Goal: Task Accomplishment & Management: Complete application form

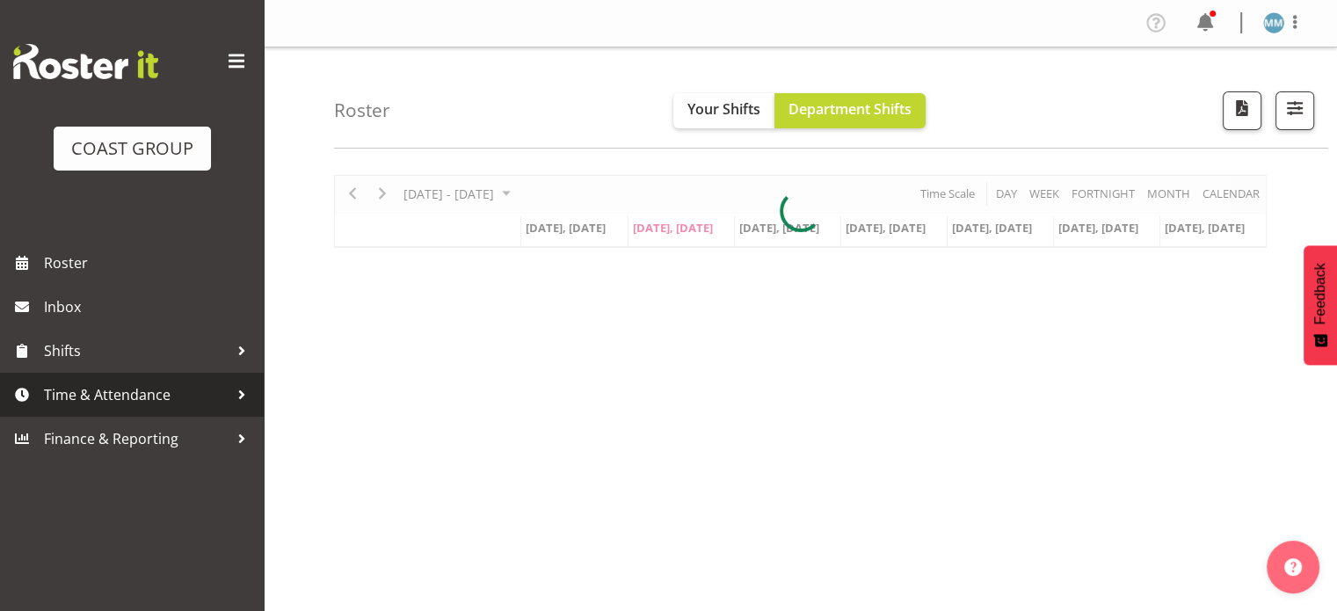
click at [124, 400] on span "Time & Attendance" at bounding box center [136, 395] width 185 height 26
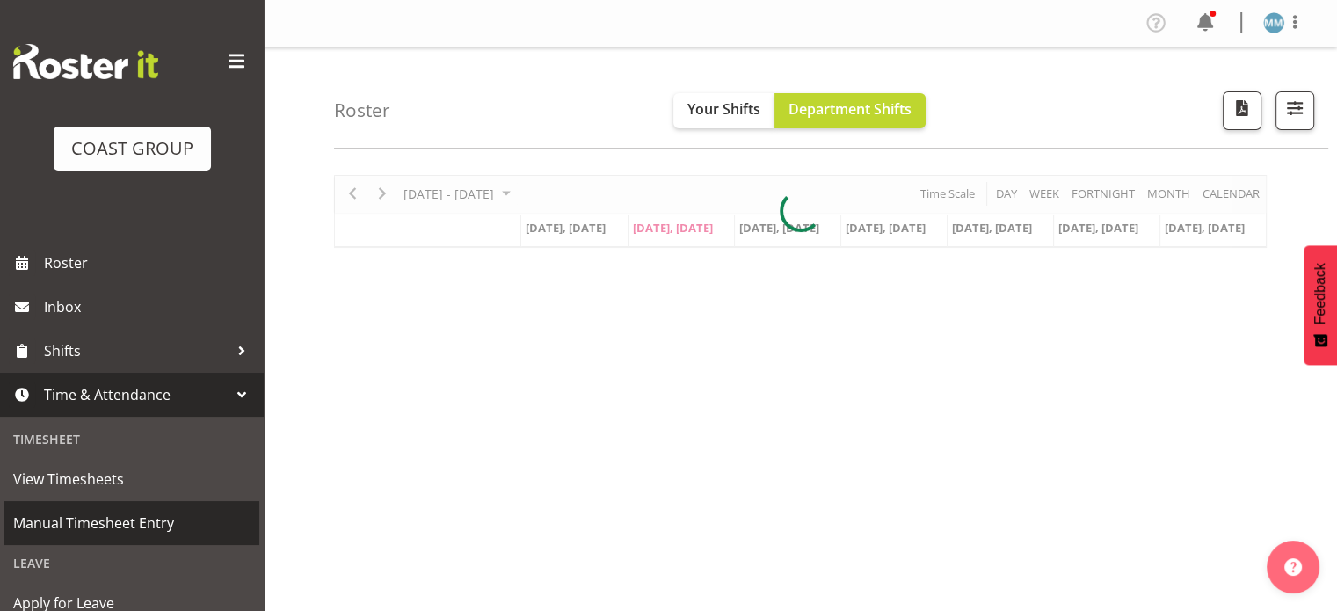
click at [118, 532] on span "Manual Timesheet Entry" at bounding box center [131, 523] width 237 height 26
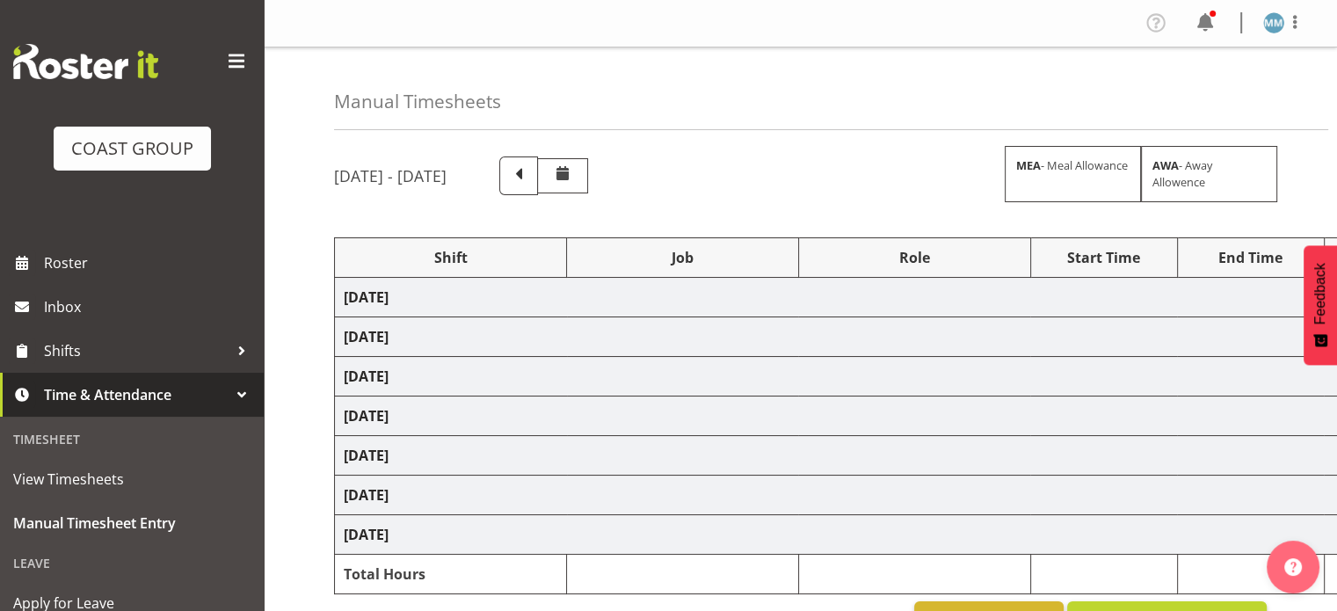
select select "77821"
select select "10198"
select select "80184"
select select "10488"
select select "77821"
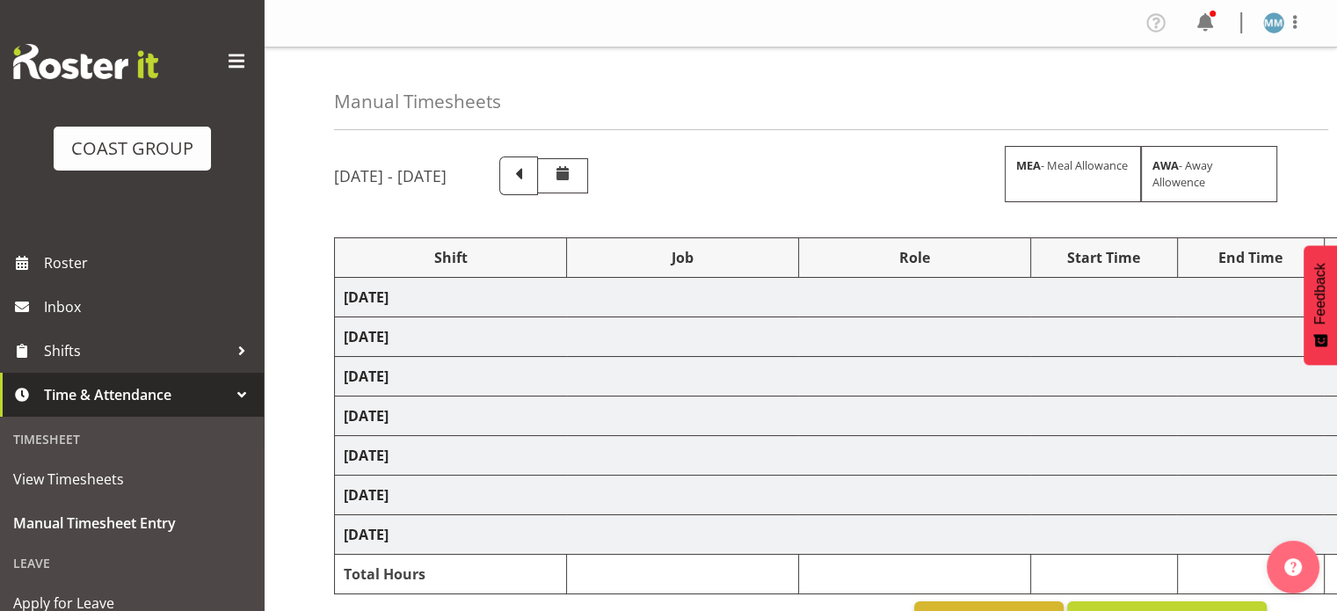
select select "10198"
select select "77479"
select select "10164"
select select "66173"
select select "9156"
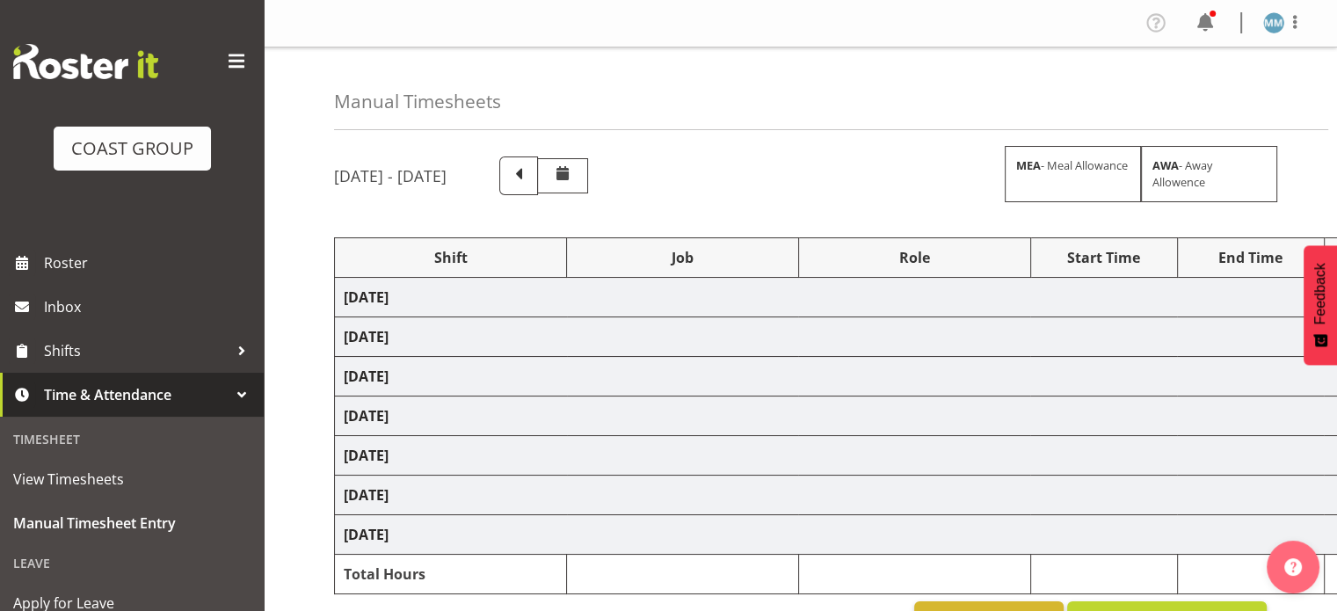
select select "80184"
select select "10488"
select select "77821"
select select "10198"
select select "77479"
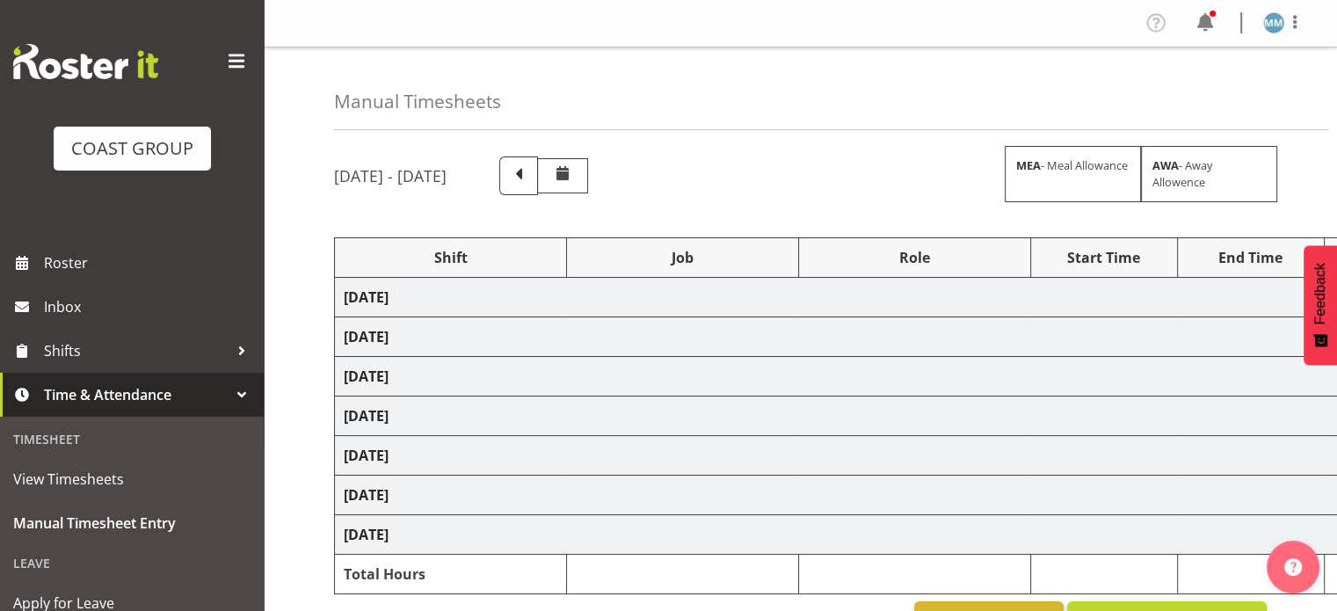
select select "10164"
select select "77479"
select select "10164"
select select "79537"
select select "10432"
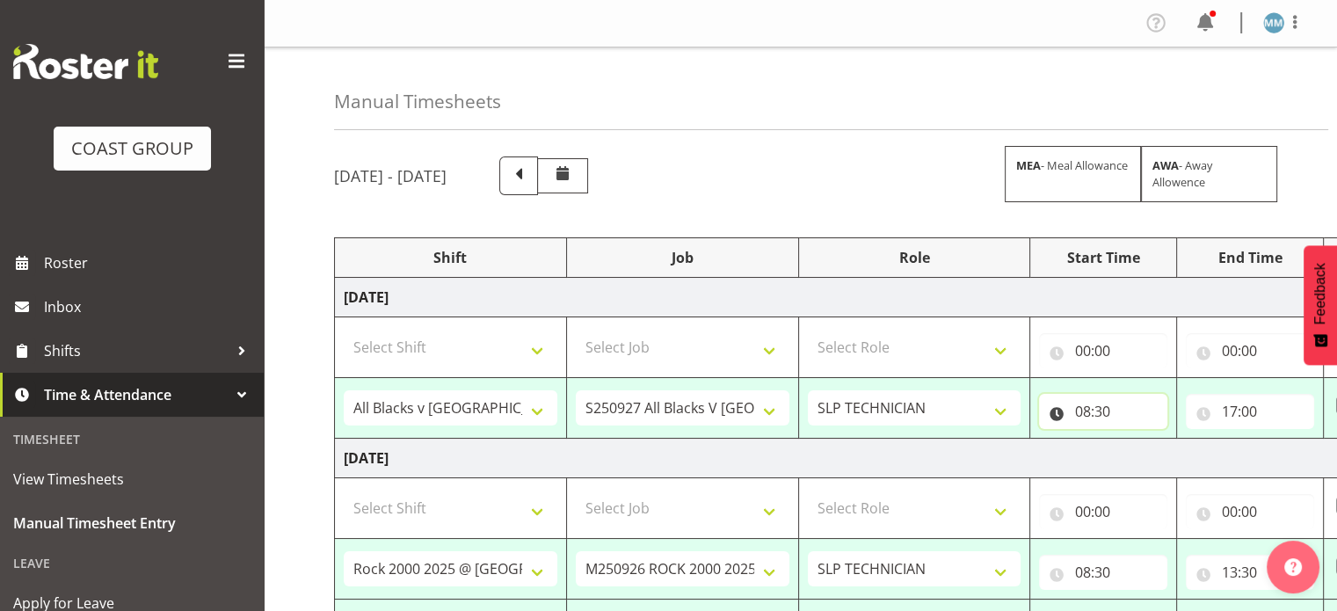
click at [1100, 416] on input "08:30" at bounding box center [1103, 411] width 128 height 35
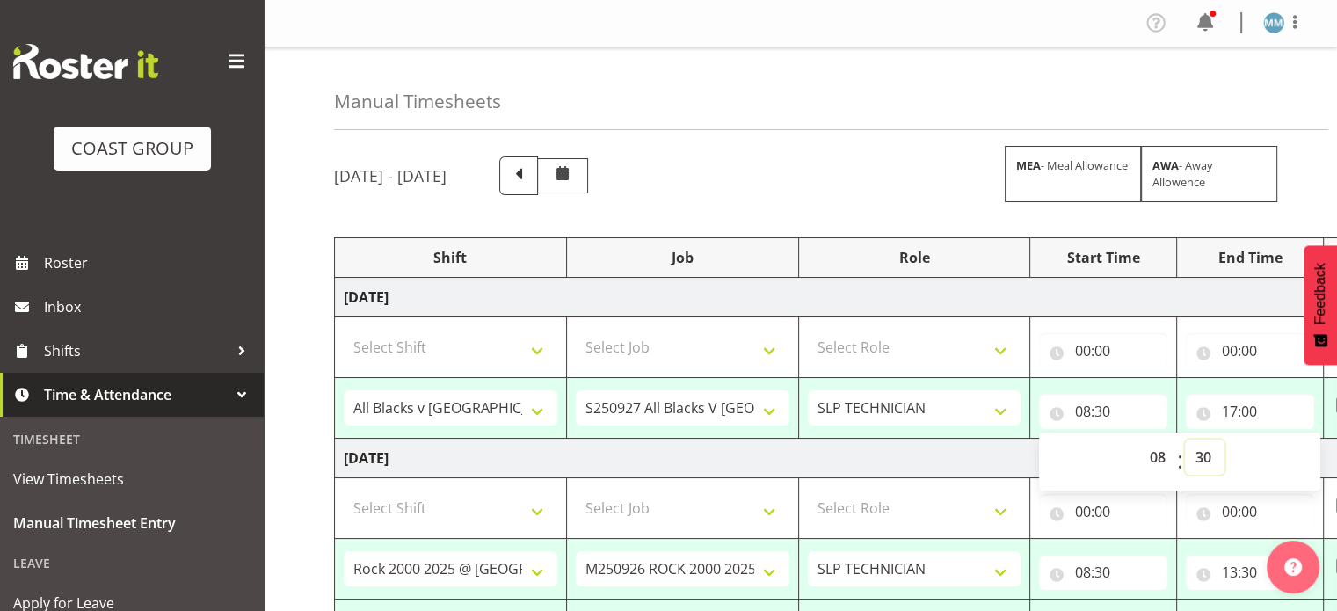
click at [1205, 455] on select "00 01 02 03 04 05 06 07 08 09 10 11 12 13 14 15 16 17 18 19 20 21 22 23 24 25 2…" at bounding box center [1205, 457] width 40 height 35
click at [1185, 440] on select "00 01 02 03 04 05 06 07 08 09 10 11 12 13 14 15 16 17 18 19 20 21 22 23 24 25 2…" at bounding box center [1205, 457] width 40 height 35
type input "08:00"
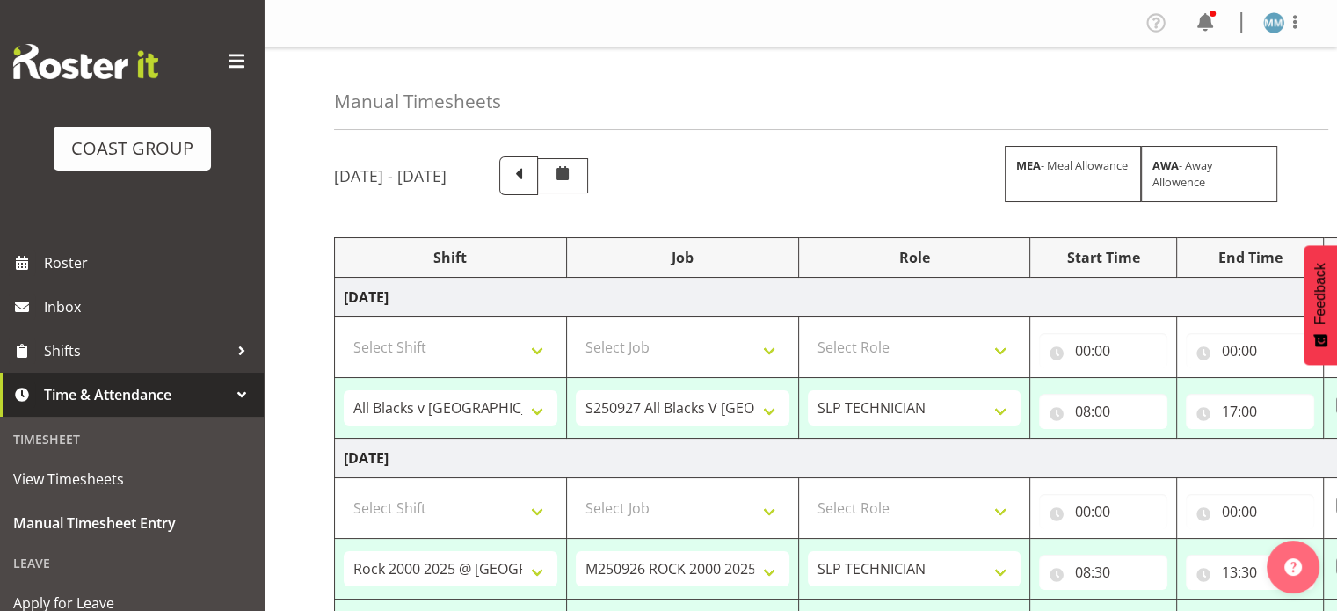
click at [227, 57] on span at bounding box center [236, 61] width 28 height 28
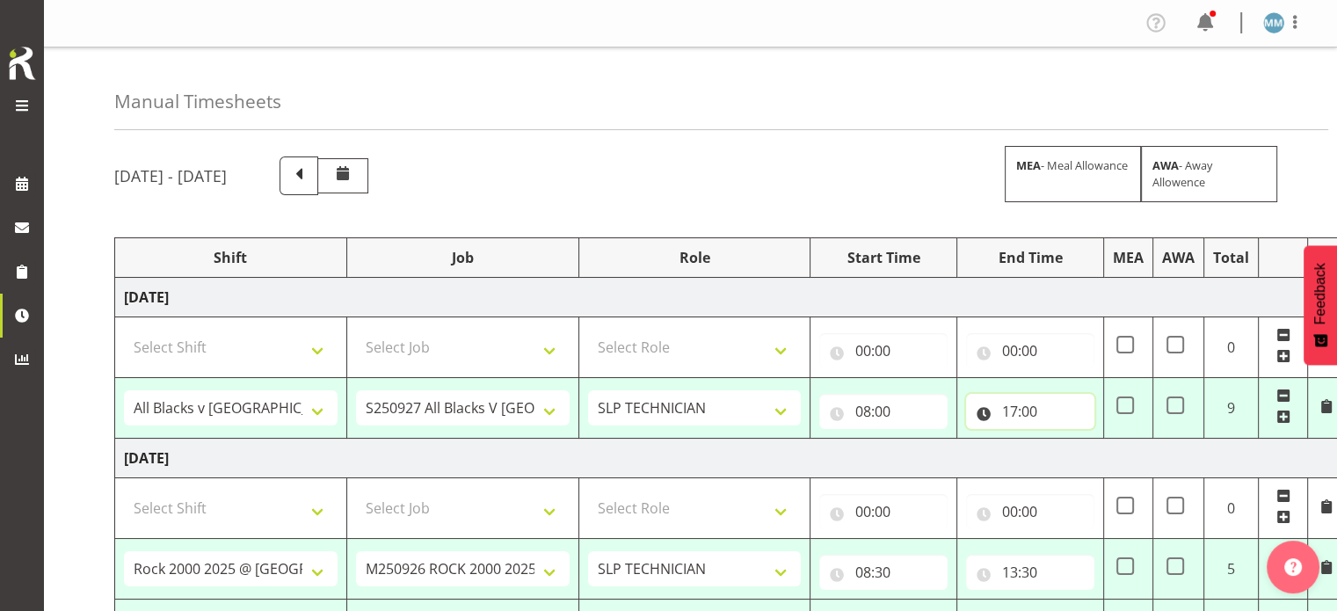
click at [1016, 411] on input "17:00" at bounding box center [1030, 411] width 128 height 35
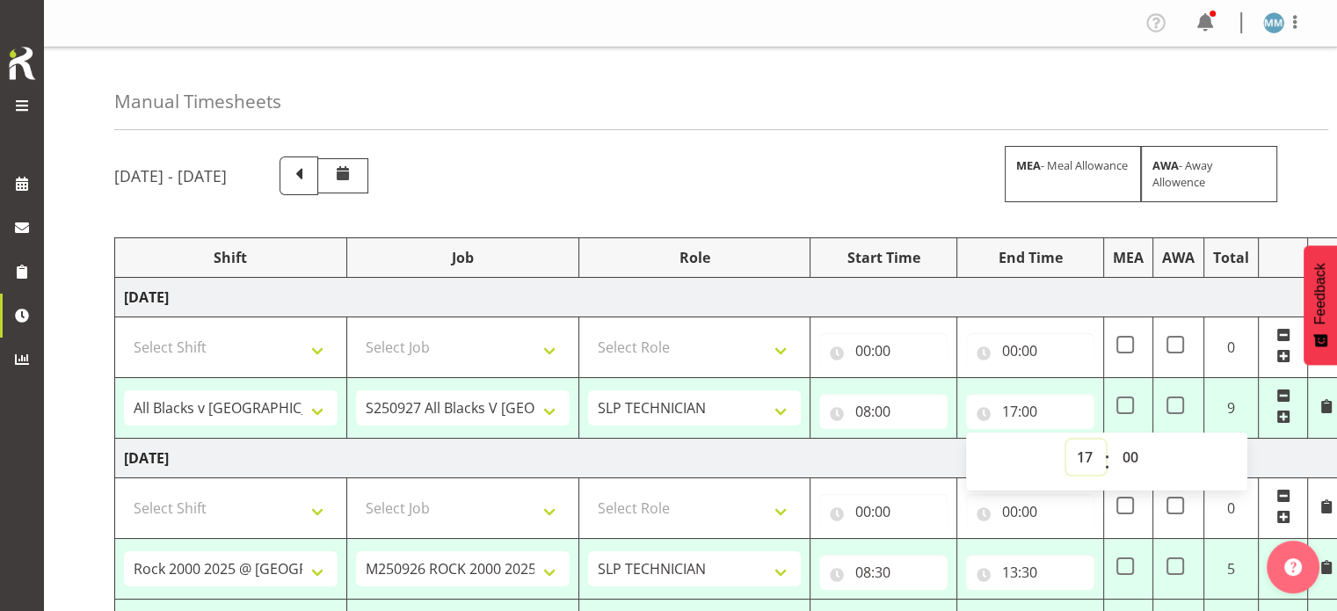
click at [1087, 453] on select "00 01 02 03 04 05 06 07 08 09 10 11 12 13 14 15 16 17 18 19 20 21 22 23" at bounding box center [1086, 457] width 40 height 35
select select "12"
click at [1066, 440] on select "00 01 02 03 04 05 06 07 08 09 10 11 12 13 14 15 16 17 18 19 20 21 22 23" at bounding box center [1086, 457] width 40 height 35
click at [1135, 461] on select "00 01 02 03 04 05 06 07 08 09 10 11 12 13 14 15 16 17 18 19 20 21 22 23 24 25 2…" at bounding box center [1132, 457] width 40 height 35
click at [1112, 440] on select "00 01 02 03 04 05 06 07 08 09 10 11 12 13 14 15 16 17 18 19 20 21 22 23 24 25 2…" at bounding box center [1132, 457] width 40 height 35
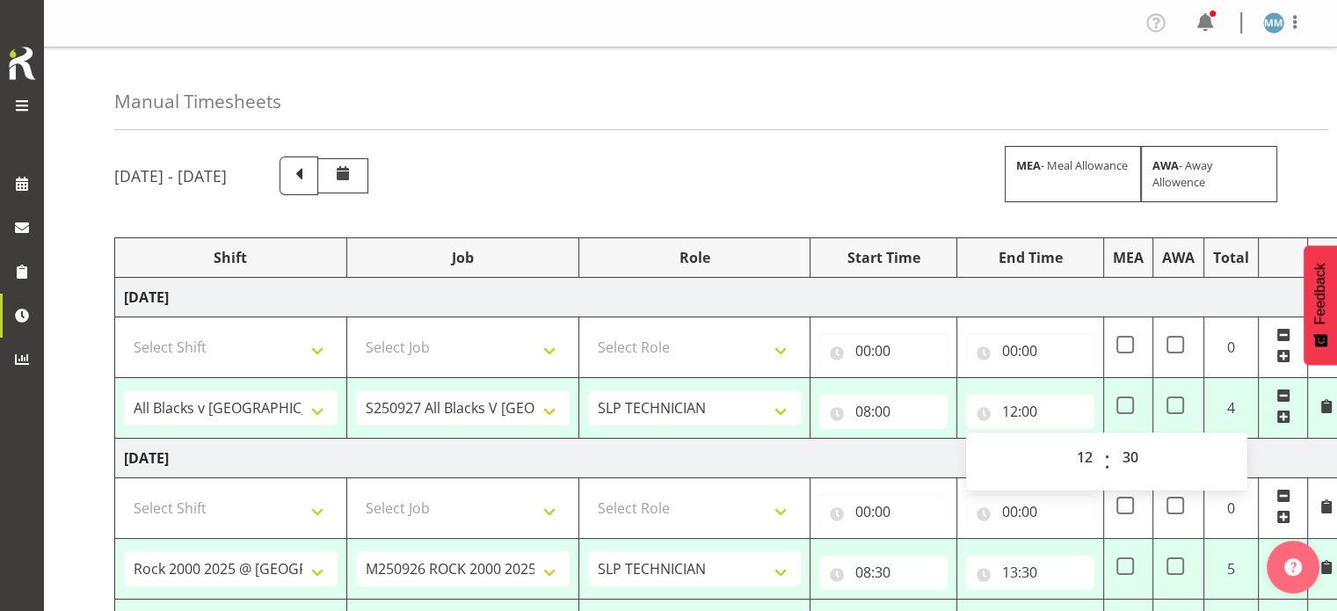
click at [819, 117] on div "Manual Timesheets" at bounding box center [721, 88] width 1214 height 83
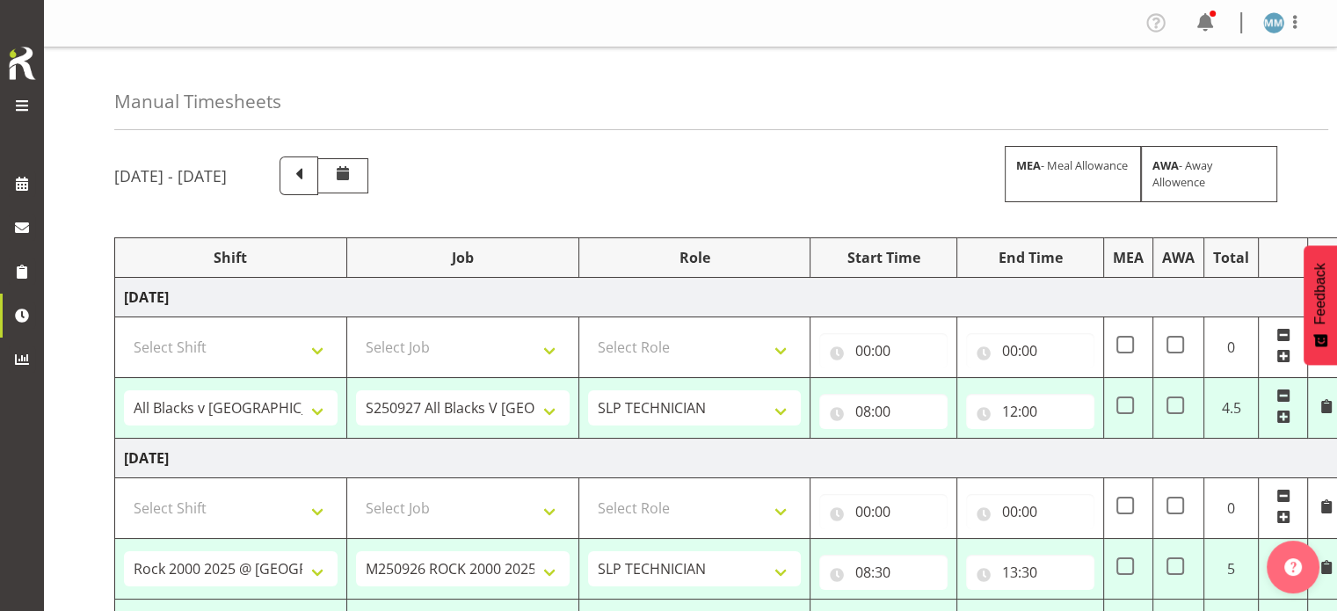
type input "12:30"
click at [295, 360] on select "Select Shift "Baradene Art Show 2025 @ [GEOGRAPHIC_DATA] on site @ TBC # Fielda…" at bounding box center [231, 347] width 214 height 35
select select "1798"
click at [124, 330] on select "Select Shift "Baradene Art Show 2025 @ [GEOGRAPHIC_DATA] on site @ TBC # Fielda…" at bounding box center [231, 347] width 214 height 35
click at [465, 345] on select "Select Job 1 Carlton Events 1 [PERSON_NAME][GEOGRAPHIC_DATA] 1 [PERSON_NAME][GE…" at bounding box center [463, 347] width 214 height 35
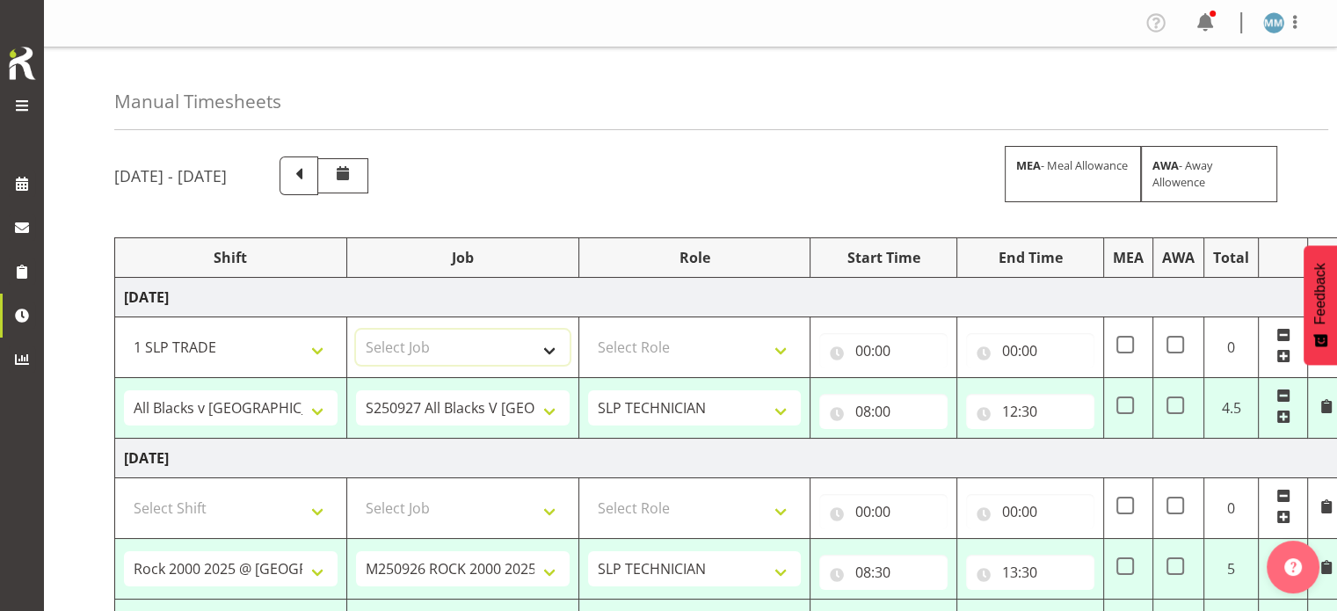
select select "15"
click at [356, 330] on select "Select Job 1 Carlton Events 1 [PERSON_NAME][GEOGRAPHIC_DATA] 1 [PERSON_NAME][GE…" at bounding box center [463, 347] width 214 height 35
click at [728, 345] on select "Select Role SLP TECHNICIAN" at bounding box center [695, 347] width 214 height 35
select select "123"
click at [588, 330] on select "Select Role SLP TECHNICIAN" at bounding box center [695, 347] width 214 height 35
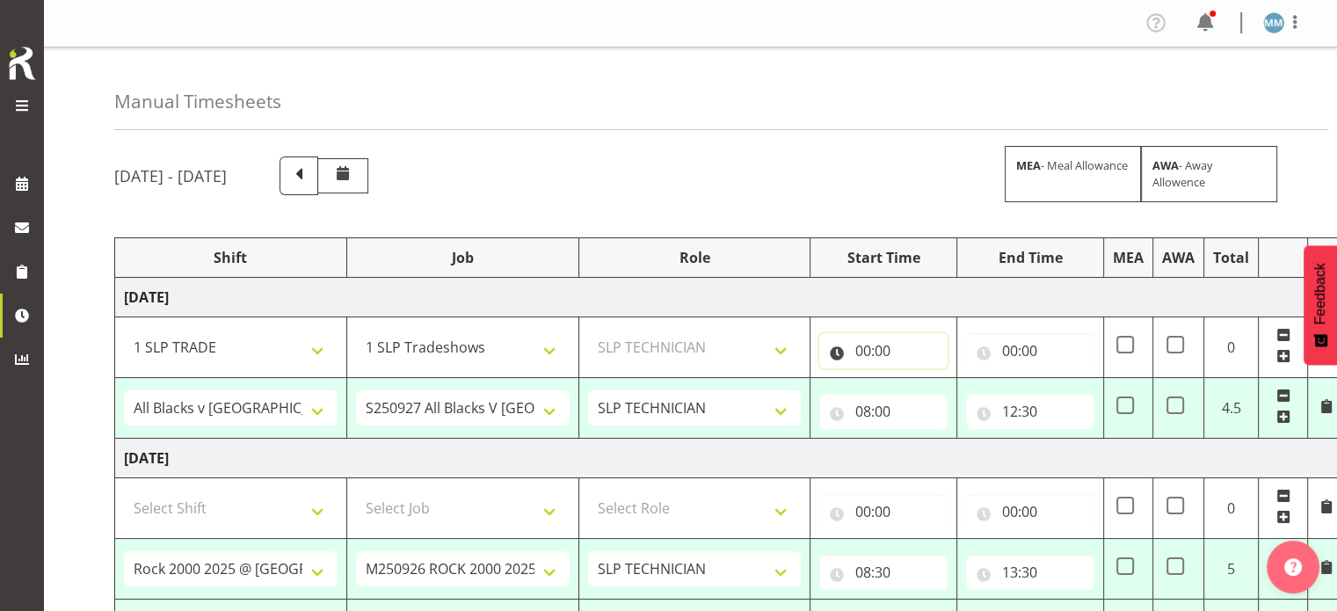
click at [865, 351] on input "00:00" at bounding box center [883, 350] width 128 height 35
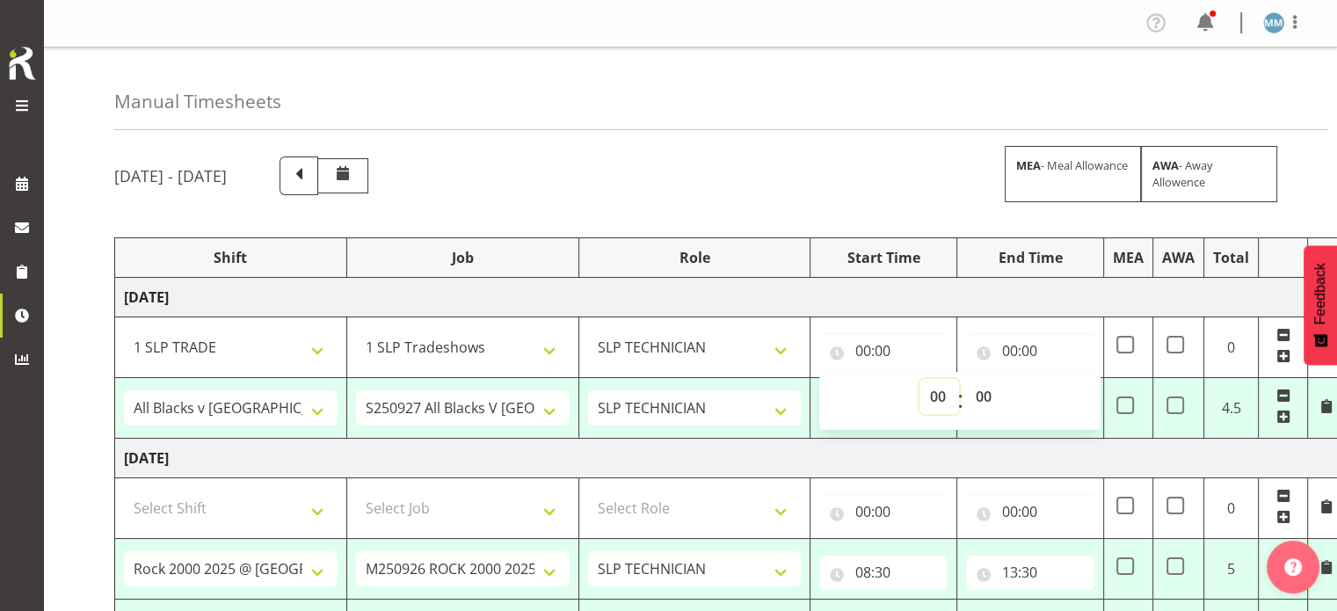
click at [941, 396] on select "00 01 02 03 04 05 06 07 08 09 10 11 12 13 14 15 16 17 18 19 20 21 22 23" at bounding box center [939, 396] width 40 height 35
select select "12"
click at [919, 379] on select "00 01 02 03 04 05 06 07 08 09 10 11 12 13 14 15 16 17 18 19 20 21 22 23" at bounding box center [939, 396] width 40 height 35
click at [985, 403] on select "00 01 02 03 04 05 06 07 08 09 10 11 12 13 14 15 16 17 18 19 20 21 22 23 24 25 2…" at bounding box center [985, 396] width 40 height 35
type input "12:00"
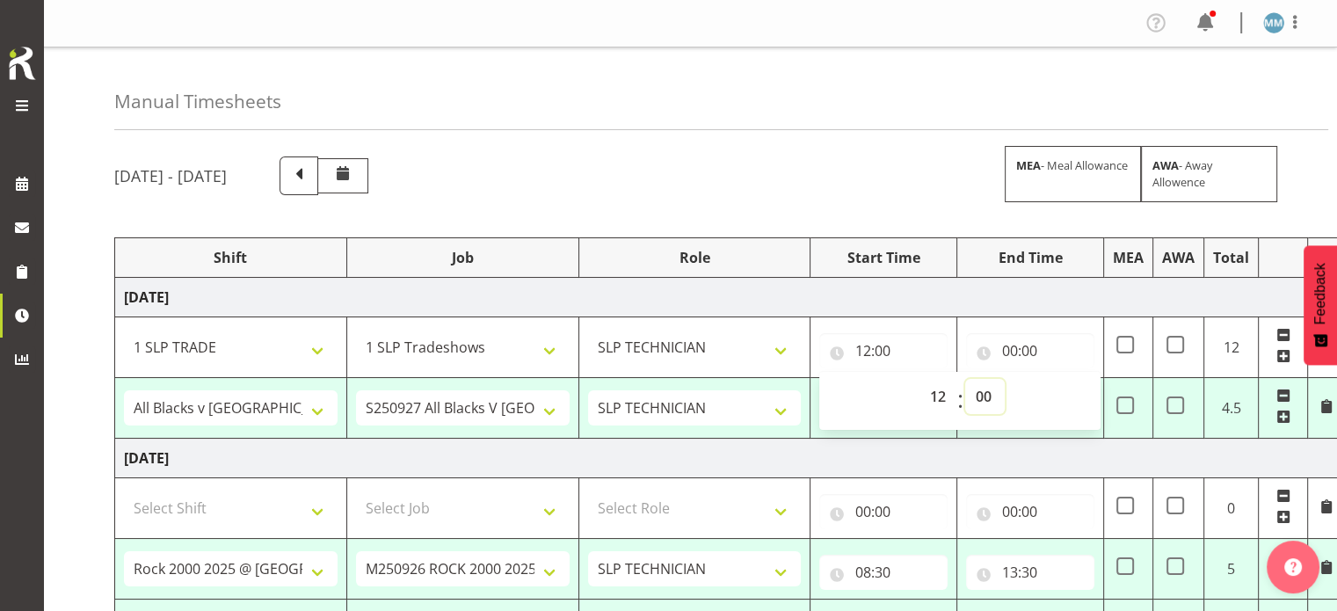
select select "30"
click at [965, 379] on select "00 01 02 03 04 05 06 07 08 09 10 11 12 13 14 15 16 17 18 19 20 21 22 23 24 25 2…" at bounding box center [985, 396] width 40 height 35
type input "12:30"
click at [1016, 352] on input "00:00" at bounding box center [1030, 350] width 128 height 35
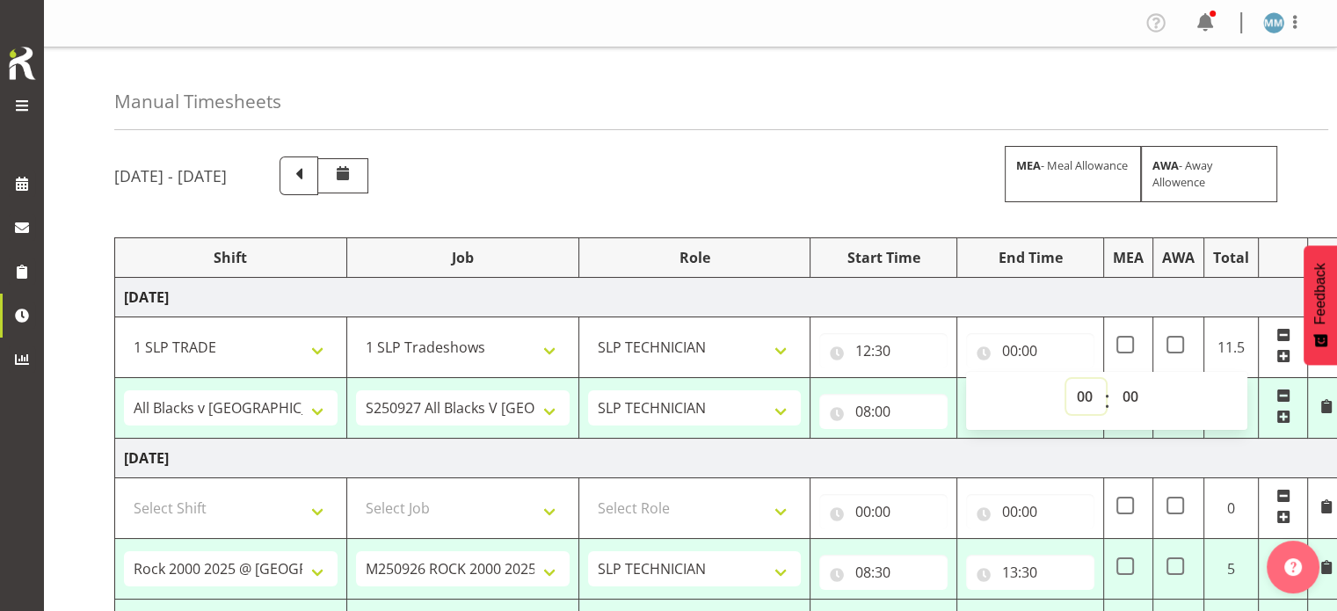
click at [1087, 393] on select "00 01 02 03 04 05 06 07 08 09 10 11 12 13 14 15 16 17 18 19 20 21 22 23" at bounding box center [1086, 396] width 40 height 35
select select "17"
click at [1066, 379] on select "00 01 02 03 04 05 06 07 08 09 10 11 12 13 14 15 16 17 18 19 20 21 22 23" at bounding box center [1086, 396] width 40 height 35
click at [835, 156] on div "[DATE] - [DATE] MEA - Meal Allowance AWA - Away Allowence" at bounding box center [690, 175] width 1152 height 39
type input "17:00"
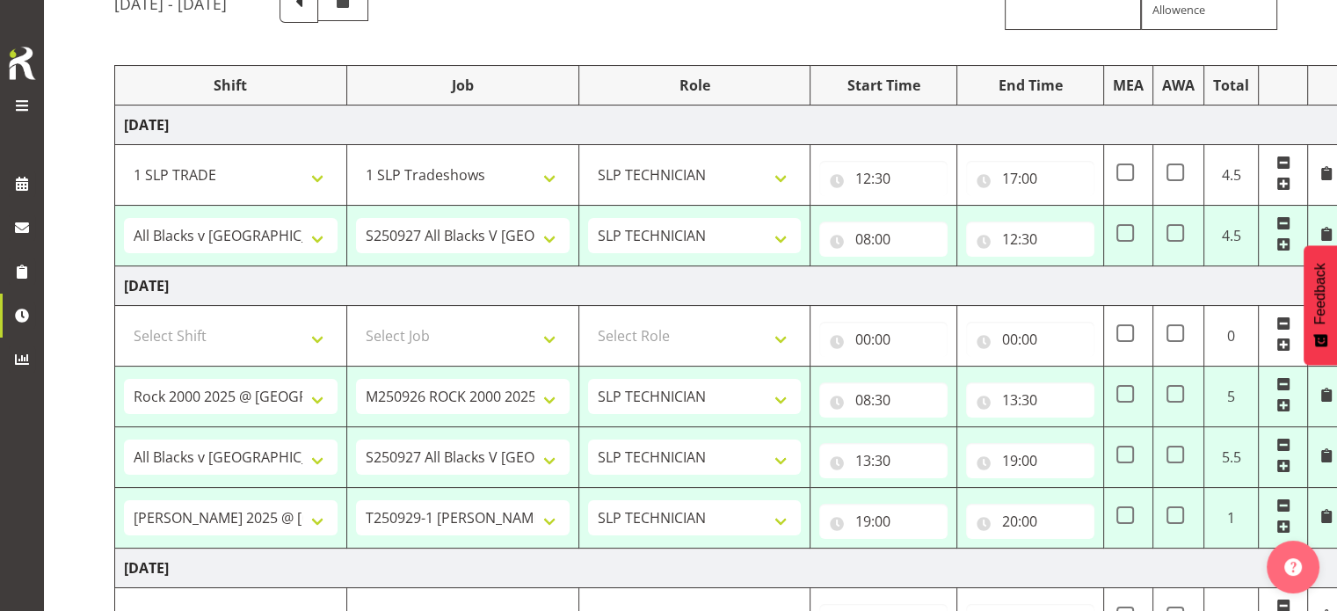
scroll to position [176, 0]
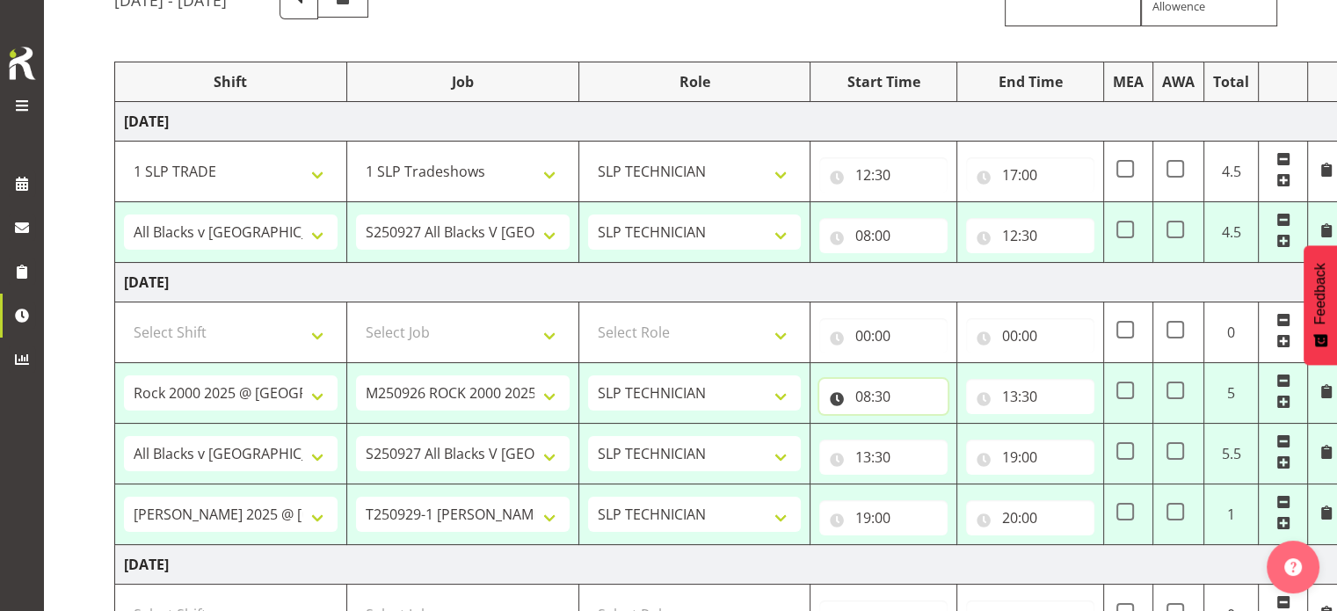
click at [883, 392] on input "08:30" at bounding box center [883, 396] width 128 height 35
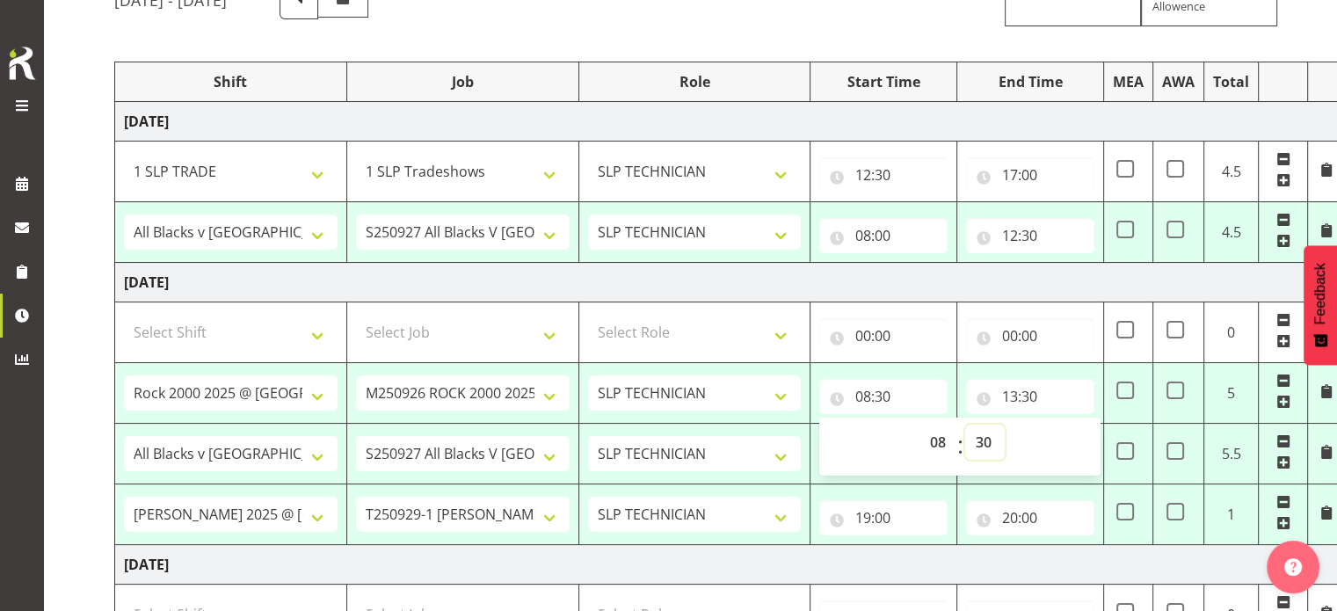
click at [987, 442] on select "00 01 02 03 04 05 06 07 08 09 10 11 12 13 14 15 16 17 18 19 20 21 22 23 24 25 2…" at bounding box center [985, 442] width 40 height 35
select select "0"
click at [965, 425] on select "00 01 02 03 04 05 06 07 08 09 10 11 12 13 14 15 16 17 18 19 20 21 22 23 24 25 2…" at bounding box center [985, 442] width 40 height 35
type input "08:00"
click at [797, 120] on td "[DATE]" at bounding box center [730, 122] width 1230 height 40
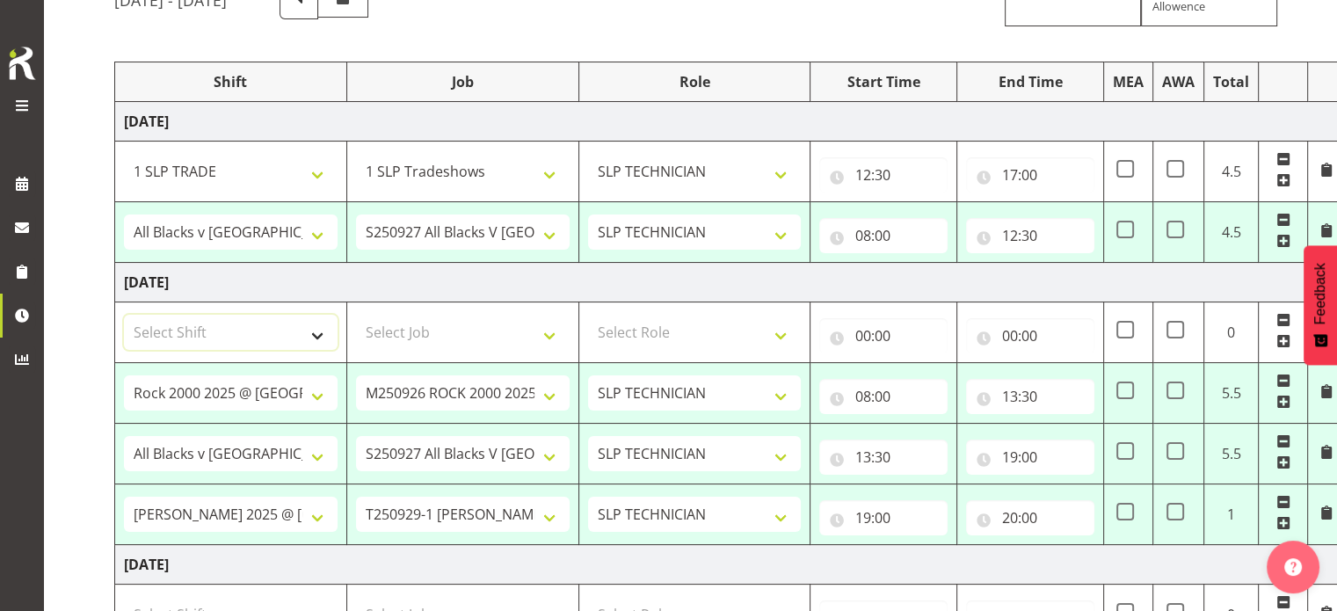
click at [261, 331] on select "Select Shift "Baradene Art Show 2025 @ [GEOGRAPHIC_DATA] on site @ TBC # Fielda…" at bounding box center [231, 332] width 214 height 35
select select "77821"
click at [124, 315] on select "Select Shift "Baradene Art Show 2025 @ [GEOGRAPHIC_DATA] on site @ TBC # Fielda…" at bounding box center [231, 332] width 214 height 35
click at [461, 331] on select "Select Job 1 Carlton Events 1 [PERSON_NAME][GEOGRAPHIC_DATA] 1 [PERSON_NAME][GE…" at bounding box center [463, 332] width 214 height 35
select select "10198"
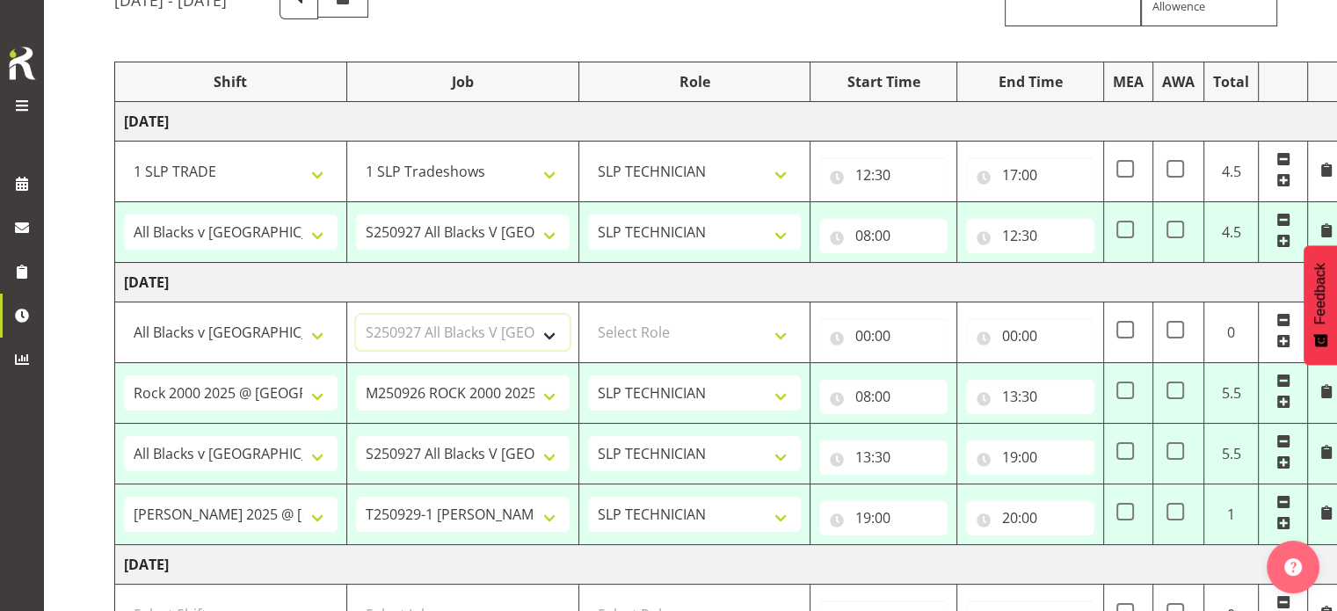
click at [356, 315] on select "Select Job 1 Carlton Events 1 [PERSON_NAME][GEOGRAPHIC_DATA] 1 [PERSON_NAME][GE…" at bounding box center [463, 332] width 214 height 35
click at [690, 328] on select "Select Role SLP TECHNICIAN" at bounding box center [695, 332] width 214 height 35
select select "123"
click at [588, 315] on select "Select Role SLP TECHNICIAN" at bounding box center [695, 332] width 214 height 35
click at [866, 337] on input "00:00" at bounding box center [883, 335] width 128 height 35
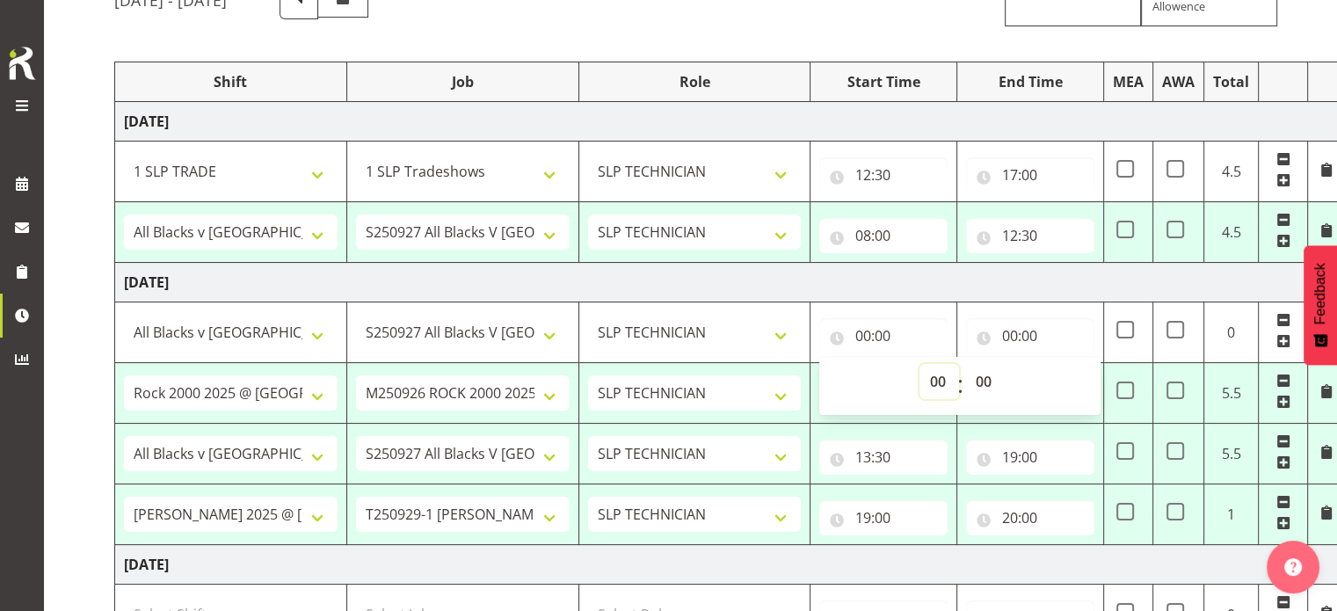
click at [945, 378] on select "00 01 02 03 04 05 06 07 08 09 10 11 12 13 14 15 16 17 18 19 20 21 22 23" at bounding box center [939, 381] width 40 height 35
select select "8"
click at [919, 364] on select "00 01 02 03 04 05 06 07 08 09 10 11 12 13 14 15 16 17 18 19 20 21 22 23" at bounding box center [939, 381] width 40 height 35
click at [1012, 333] on input "00:00" at bounding box center [1030, 335] width 128 height 35
type input "08:00"
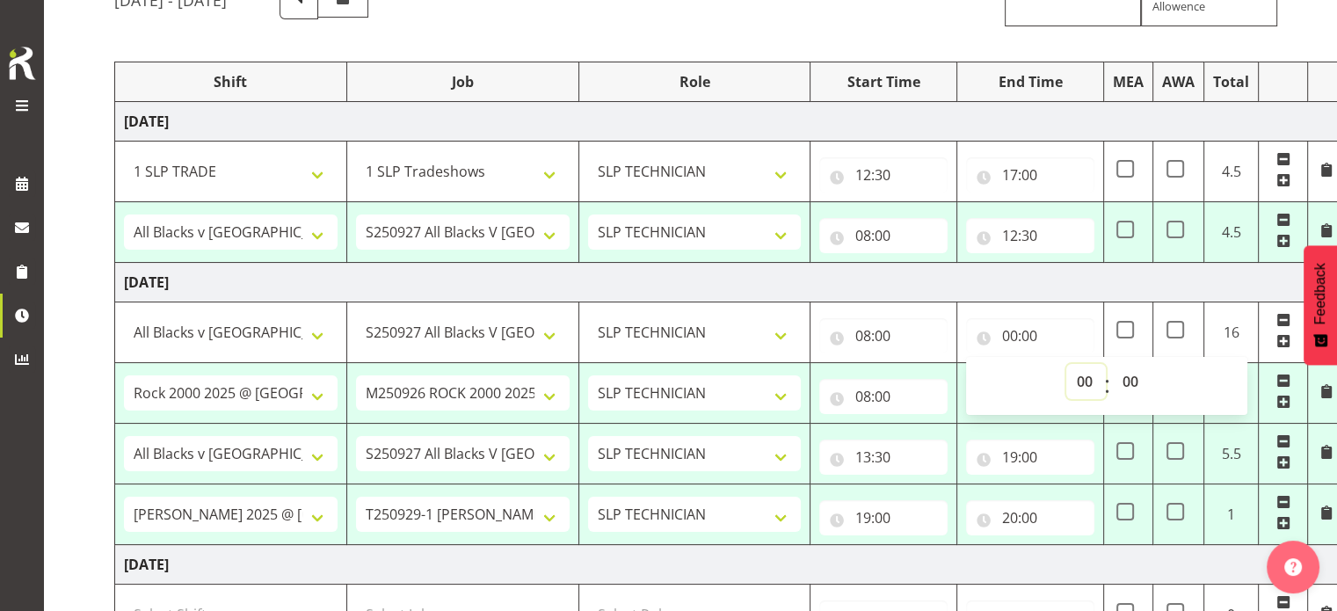
click at [1086, 380] on select "00 01 02 03 04 05 06 07 08 09 10 11 12 13 14 15 16 17 18 19 20 21 22 23" at bounding box center [1086, 381] width 40 height 35
select select "10"
click at [1066, 364] on select "00 01 02 03 04 05 06 07 08 09 10 11 12 13 14 15 16 17 18 19 20 21 22 23" at bounding box center [1086, 381] width 40 height 35
type input "10:00"
click at [912, 289] on td "[DATE]" at bounding box center [730, 283] width 1230 height 40
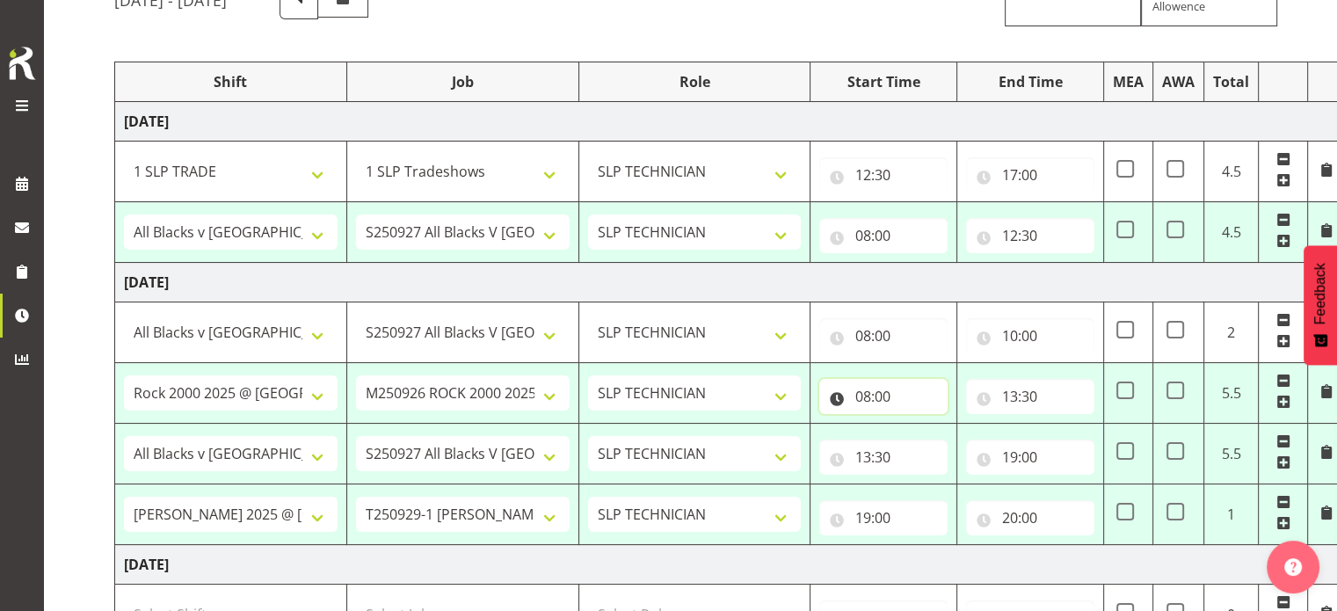
click at [865, 394] on input "08:00" at bounding box center [883, 396] width 128 height 35
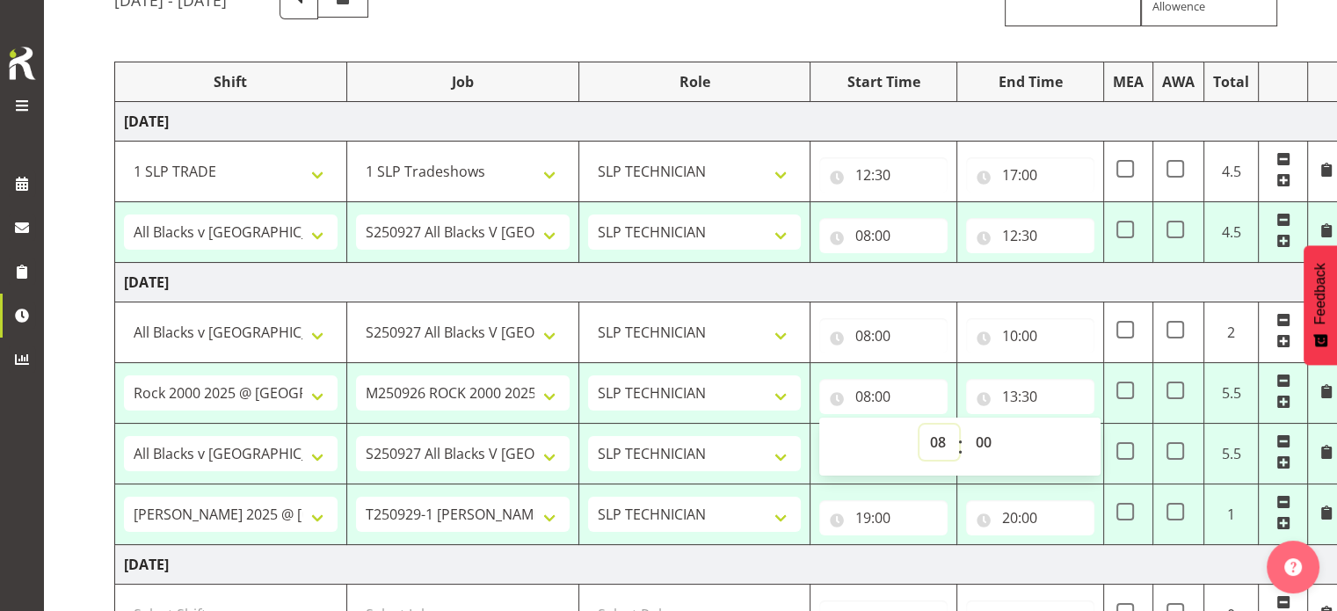
click at [936, 438] on select "00 01 02 03 04 05 06 07 08 09 10 11 12 13 14 15 16 17 18 19 20 21 22 23" at bounding box center [939, 442] width 40 height 35
select select "10"
click at [919, 425] on select "00 01 02 03 04 05 06 07 08 09 10 11 12 13 14 15 16 17 18 19 20 21 22 23" at bounding box center [939, 442] width 40 height 35
type input "10:00"
click at [987, 284] on td "[DATE]" at bounding box center [730, 283] width 1230 height 40
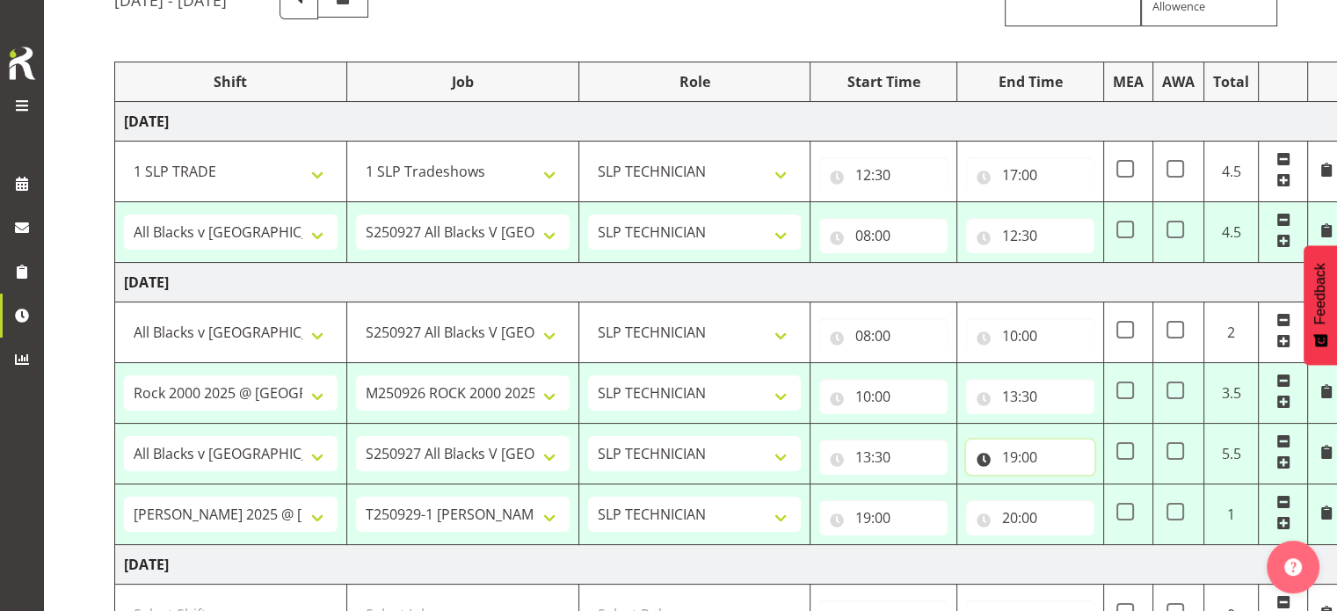
click at [1009, 460] on input "19:00" at bounding box center [1030, 457] width 128 height 35
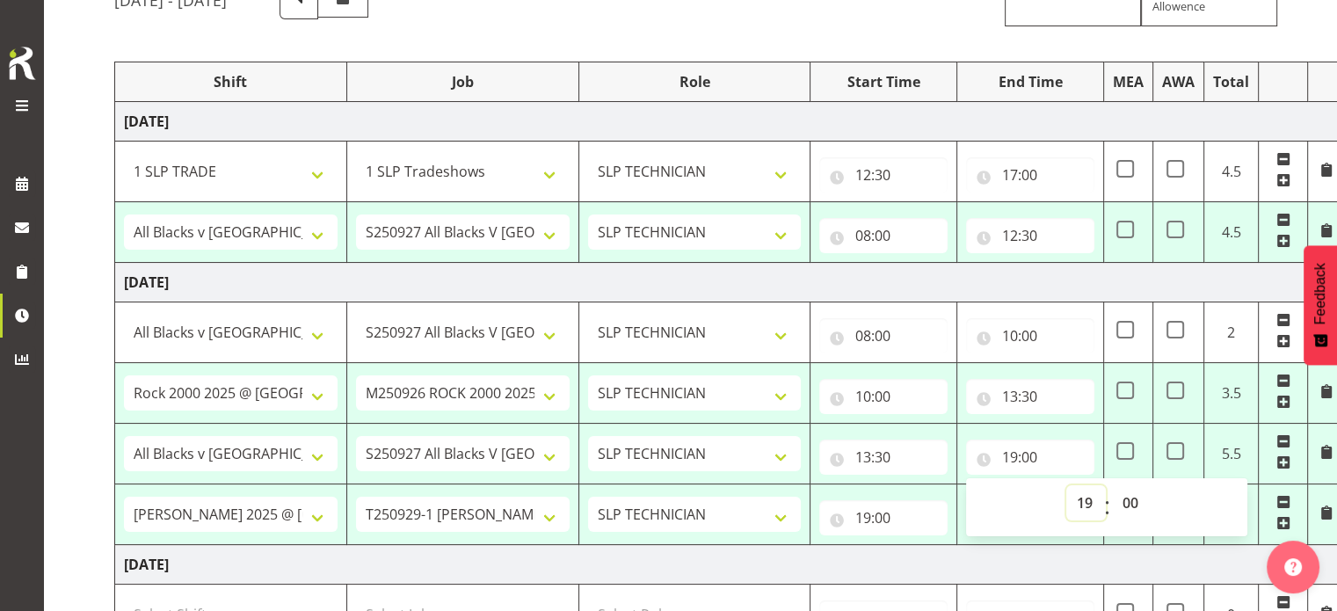
click at [1086, 501] on select "00 01 02 03 04 05 06 07 08 09 10 11 12 13 14 15 16 17 18 19 20 21 22 23" at bounding box center [1086, 502] width 40 height 35
click at [1066, 485] on select "00 01 02 03 04 05 06 07 08 09 10 11 12 13 14 15 16 17 18 19 20 21 22 23" at bounding box center [1086, 502] width 40 height 35
click at [983, 277] on td "[DATE]" at bounding box center [730, 283] width 1230 height 40
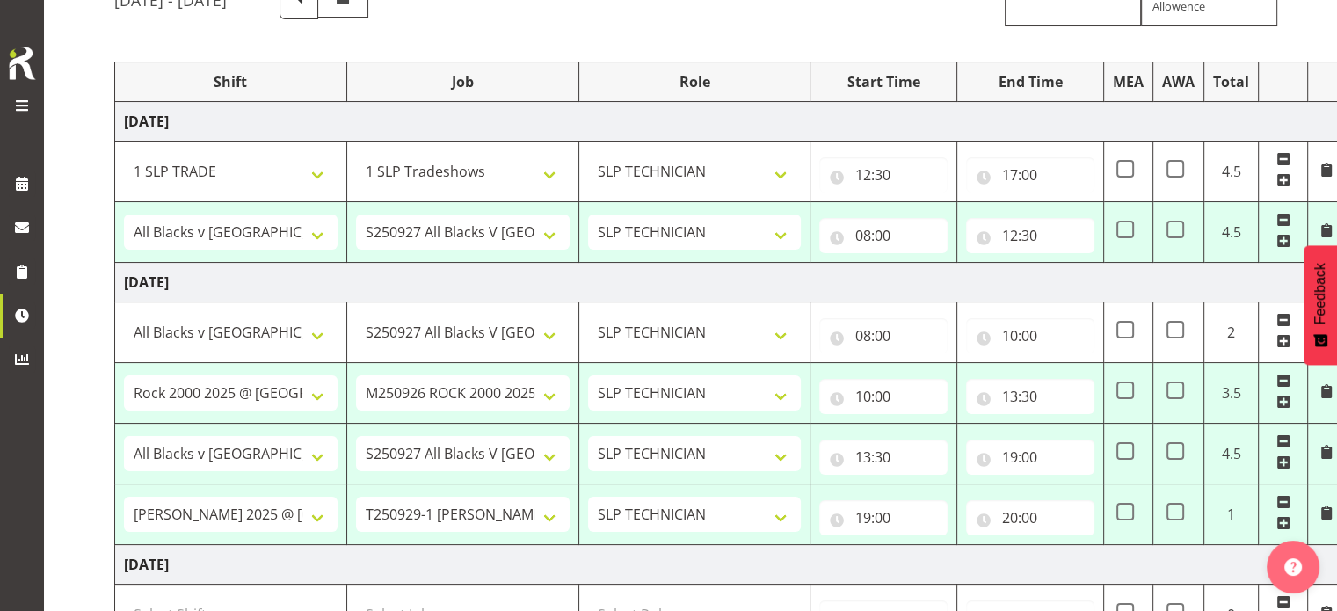
type input "18:00"
click at [1283, 498] on span at bounding box center [1283, 502] width 14 height 14
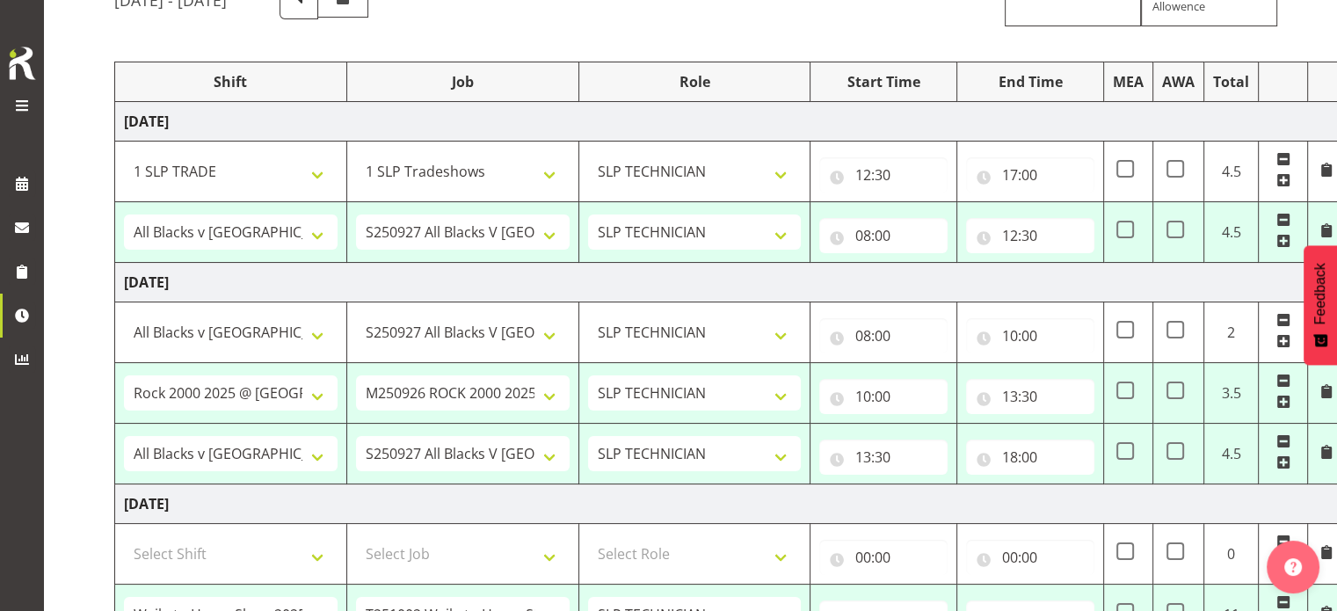
click at [948, 287] on td "[DATE]" at bounding box center [730, 283] width 1230 height 40
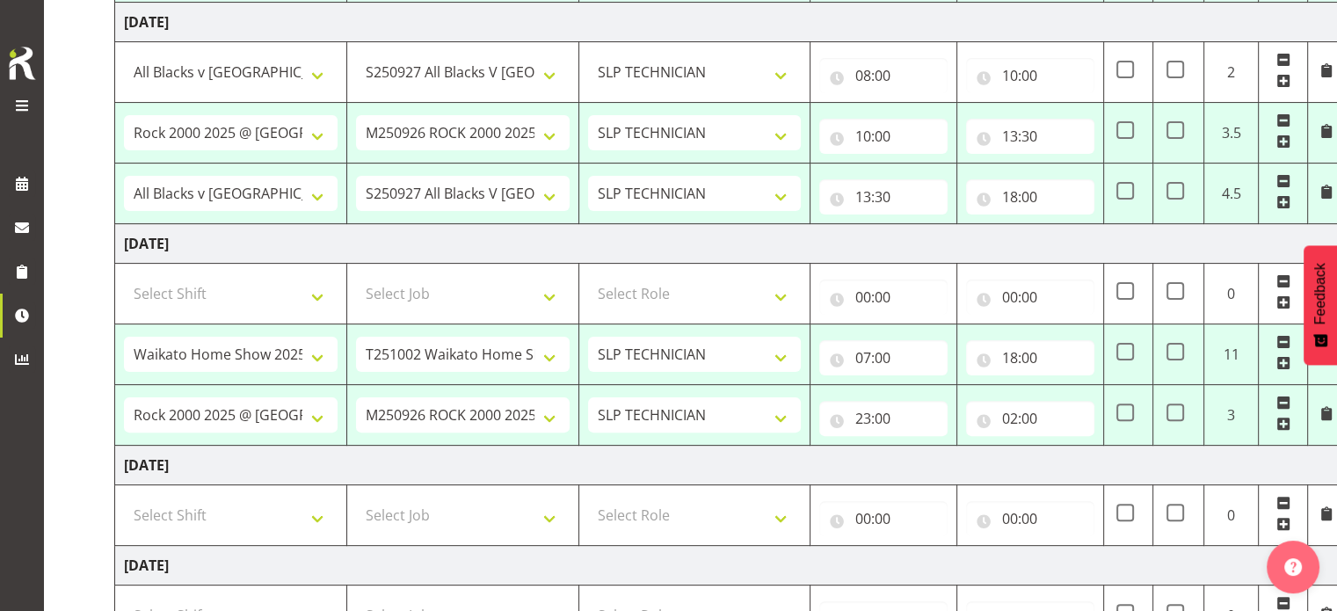
scroll to position [440, 0]
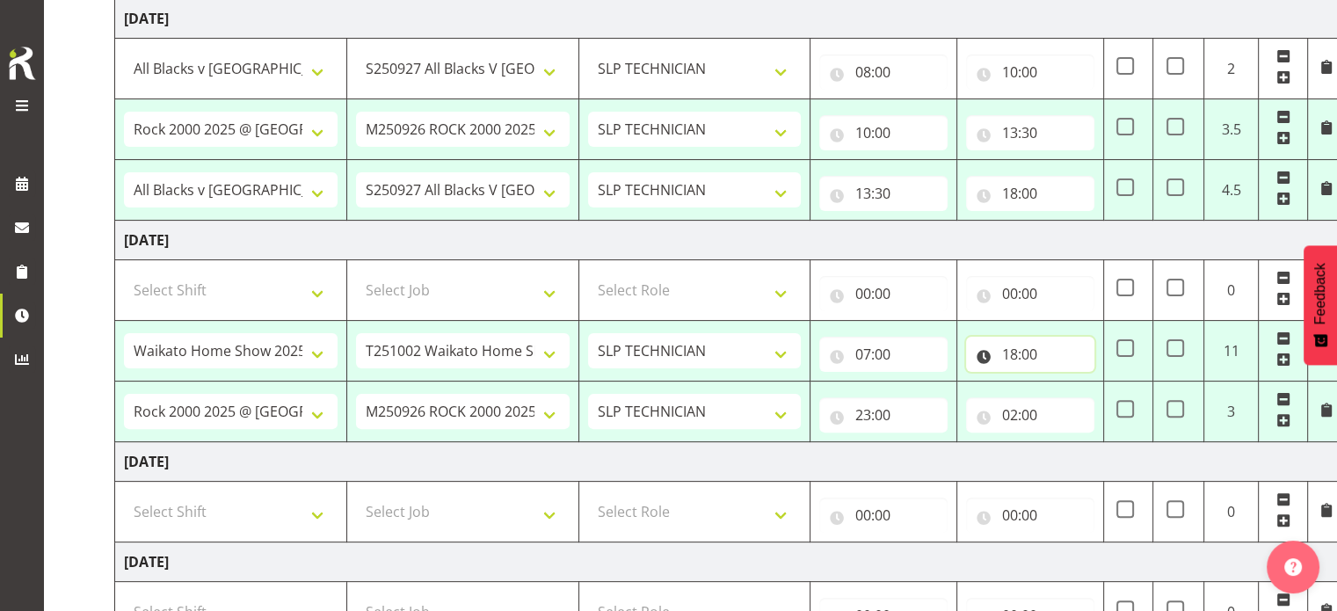
click at [1032, 353] on input "18:00" at bounding box center [1030, 354] width 128 height 35
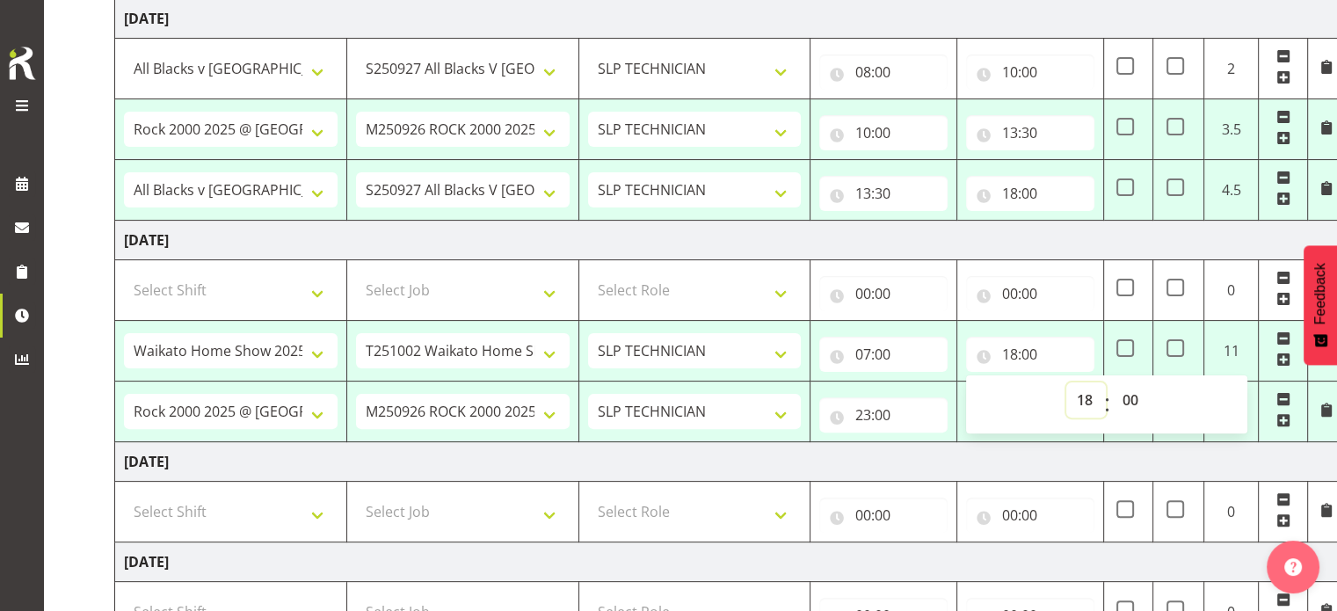
click at [1082, 397] on select "00 01 02 03 04 05 06 07 08 09 10 11 12 13 14 15 16 17 18 19 20 21 22 23" at bounding box center [1086, 399] width 40 height 35
select select "17"
click at [1066, 382] on select "00 01 02 03 04 05 06 07 08 09 10 11 12 13 14 15 16 17 18 19 20 21 22 23" at bounding box center [1086, 399] width 40 height 35
type input "17:00"
drag, startPoint x: 983, startPoint y: 241, endPoint x: 997, endPoint y: 242, distance: 14.1
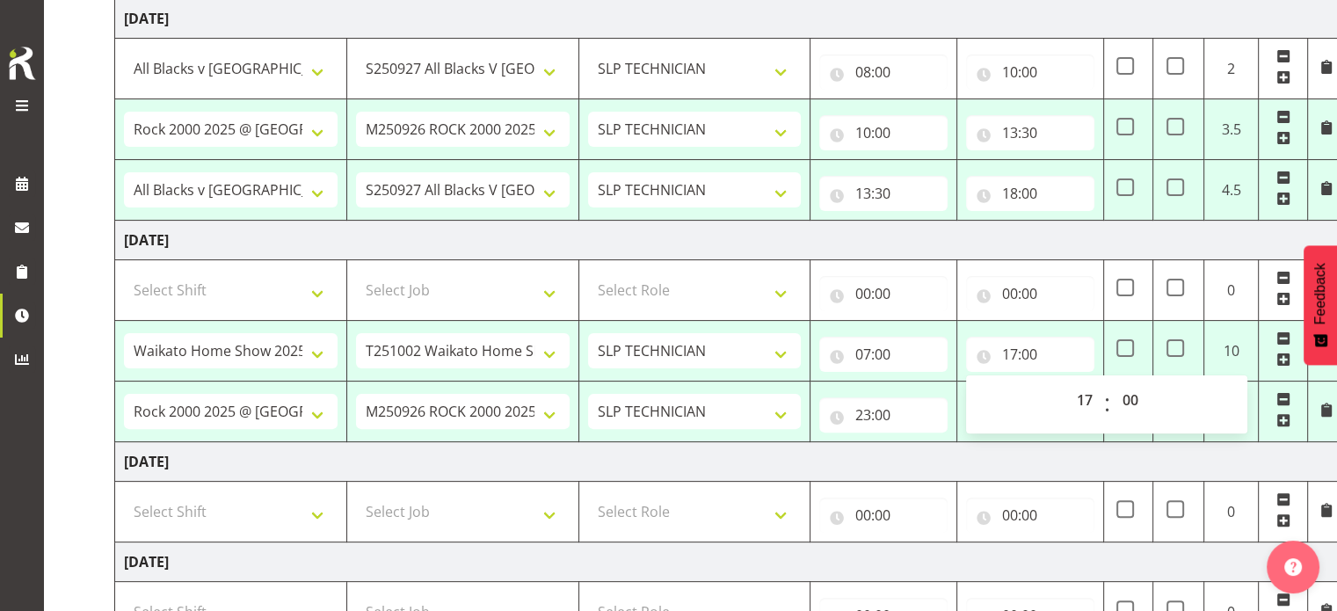
click at [984, 240] on td "[DATE]" at bounding box center [730, 241] width 1230 height 40
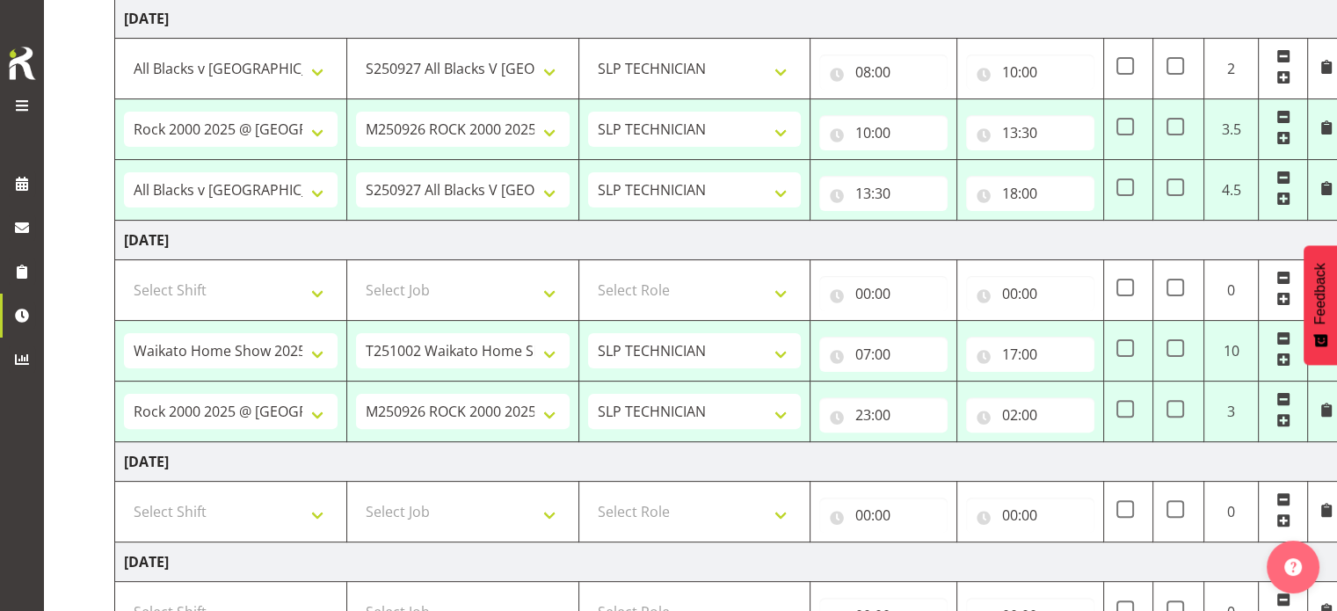
click at [1280, 396] on span at bounding box center [1283, 399] width 14 height 14
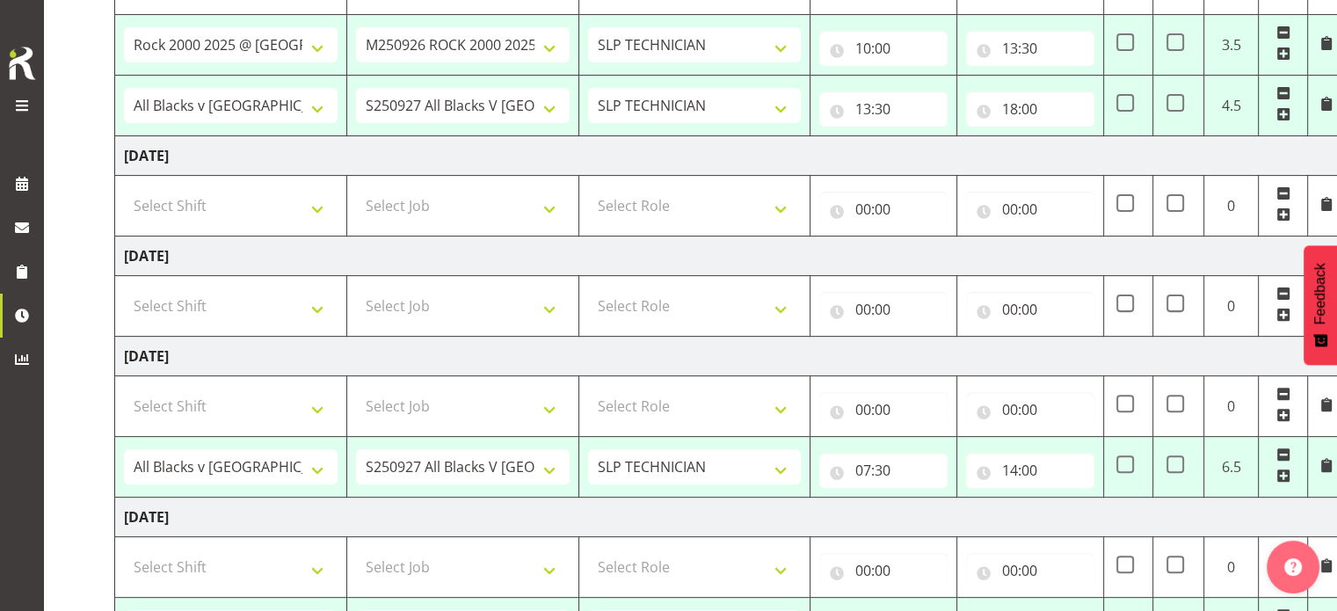
scroll to position [527, 0]
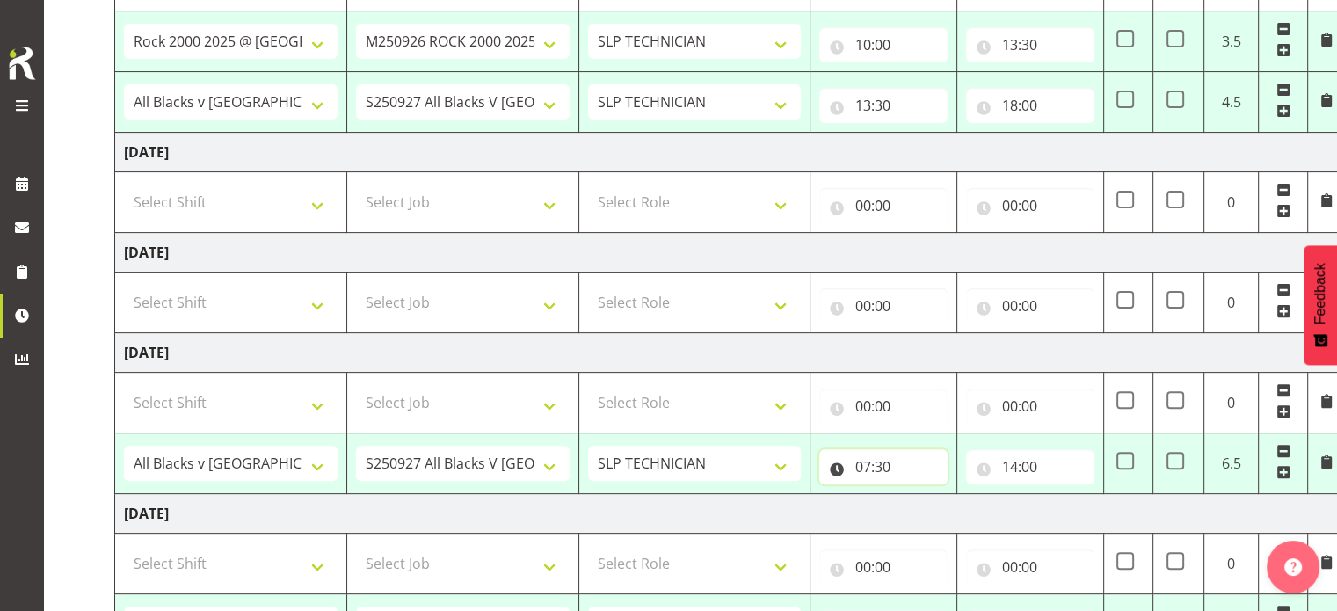
click at [861, 468] on input "07:30" at bounding box center [883, 466] width 128 height 35
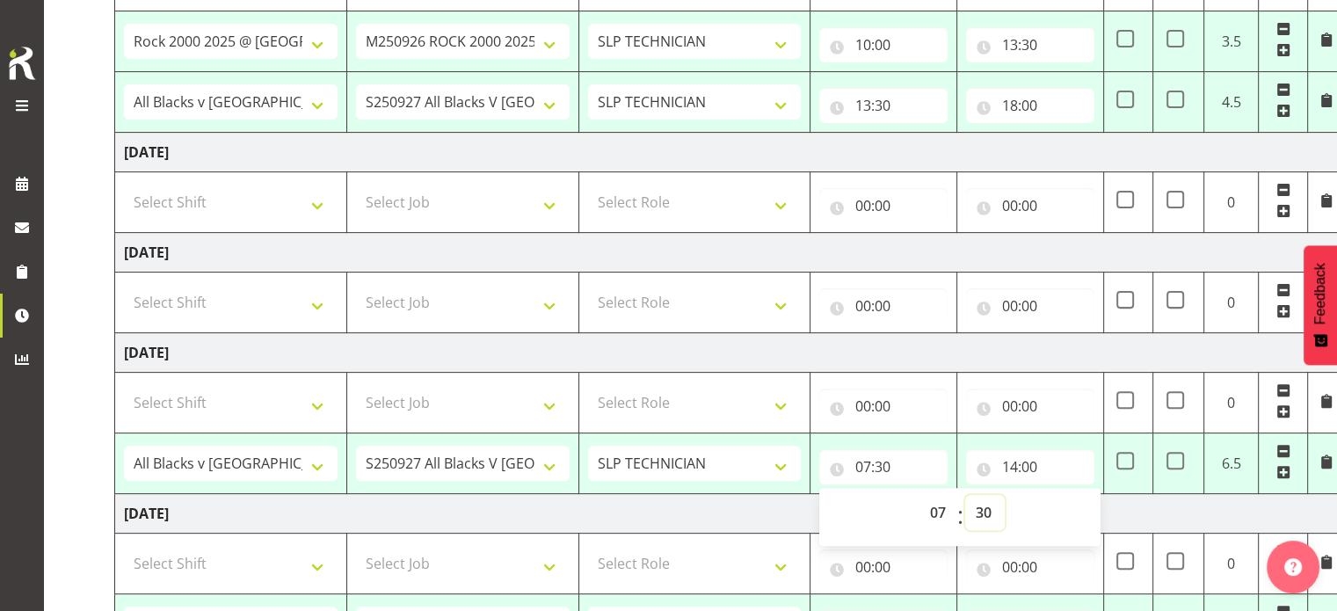
click at [989, 512] on select "00 01 02 03 04 05 06 07 08 09 10 11 12 13 14 15 16 17 18 19 20 21 22 23 24 25 2…" at bounding box center [985, 512] width 40 height 35
select select "0"
click at [965, 495] on select "00 01 02 03 04 05 06 07 08 09 10 11 12 13 14 15 16 17 18 19 20 21 22 23 24 25 2…" at bounding box center [985, 512] width 40 height 35
type input "07:00"
click at [1013, 465] on input "14:00" at bounding box center [1030, 466] width 128 height 35
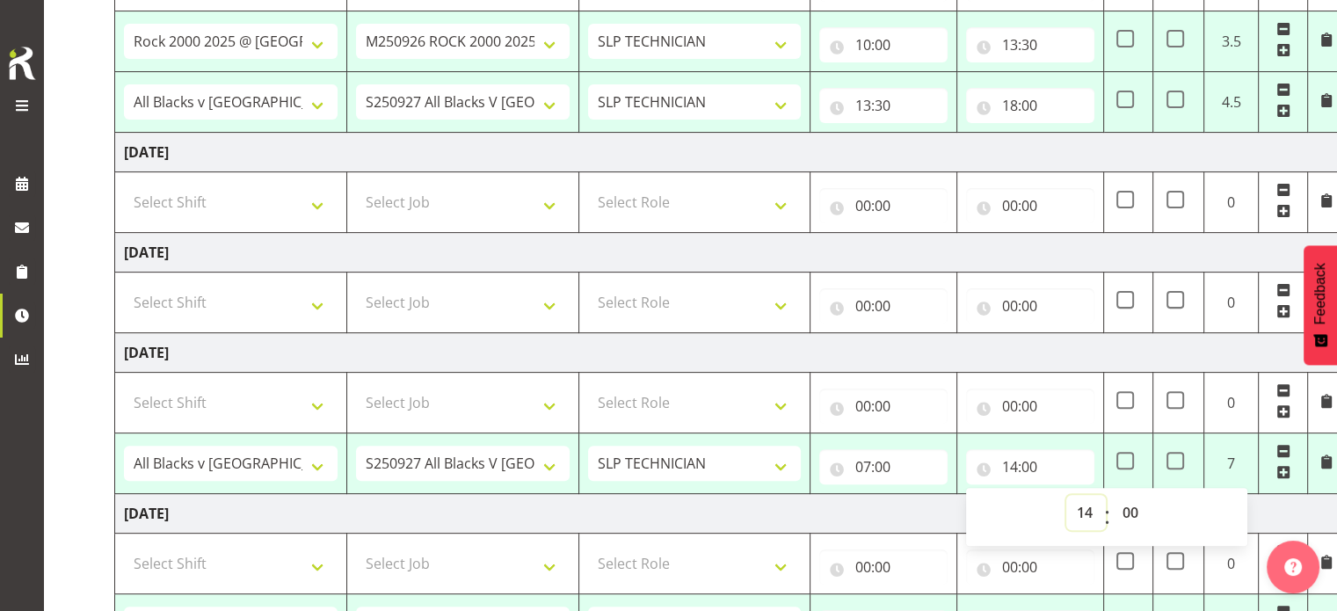
click at [1083, 510] on select "00 01 02 03 04 05 06 07 08 09 10 11 12 13 14 15 16 17 18 19 20 21 22 23" at bounding box center [1086, 512] width 40 height 35
select select "12"
click at [1066, 495] on select "00 01 02 03 04 05 06 07 08 09 10 11 12 13 14 15 16 17 18 19 20 21 22 23" at bounding box center [1086, 512] width 40 height 35
click at [1130, 513] on select "00 01 02 03 04 05 06 07 08 09 10 11 12 13 14 15 16 17 18 19 20 21 22 23 24 25 2…" at bounding box center [1132, 512] width 40 height 35
type input "12:00"
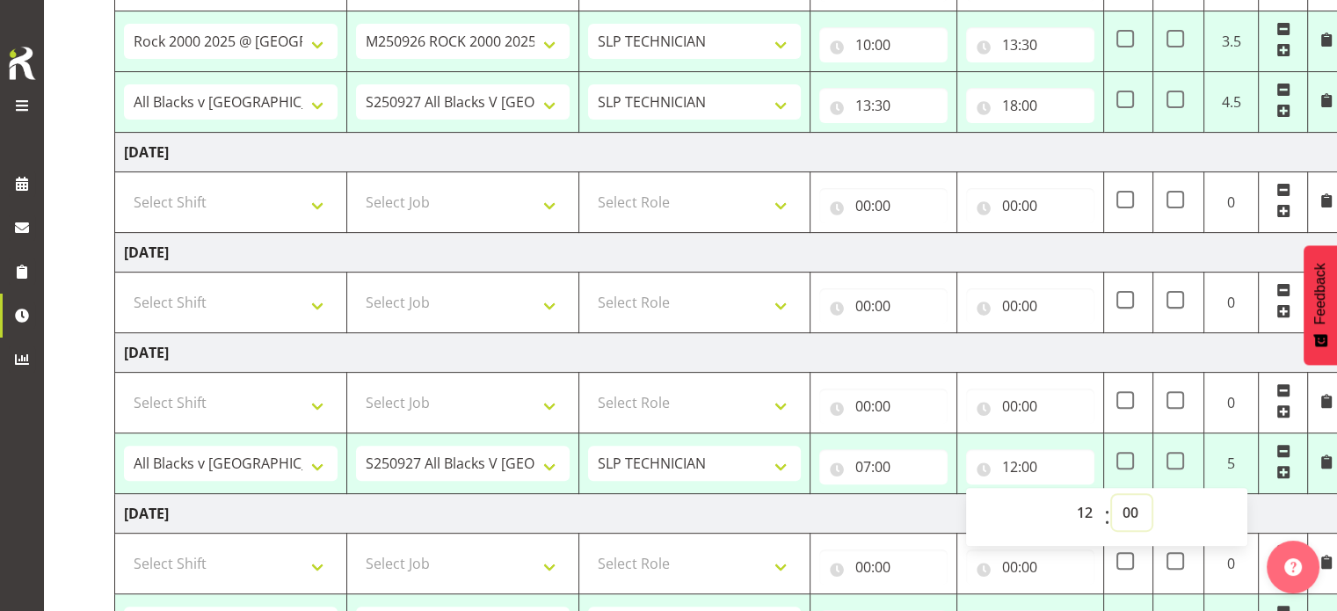
select select "30"
click at [1112, 495] on select "00 01 02 03 04 05 06 07 08 09 10 11 12 13 14 15 16 17 18 19 20 21 22 23 24 25 2…" at bounding box center [1132, 512] width 40 height 35
type input "12:30"
click at [904, 346] on td "[DATE]" at bounding box center [730, 353] width 1230 height 40
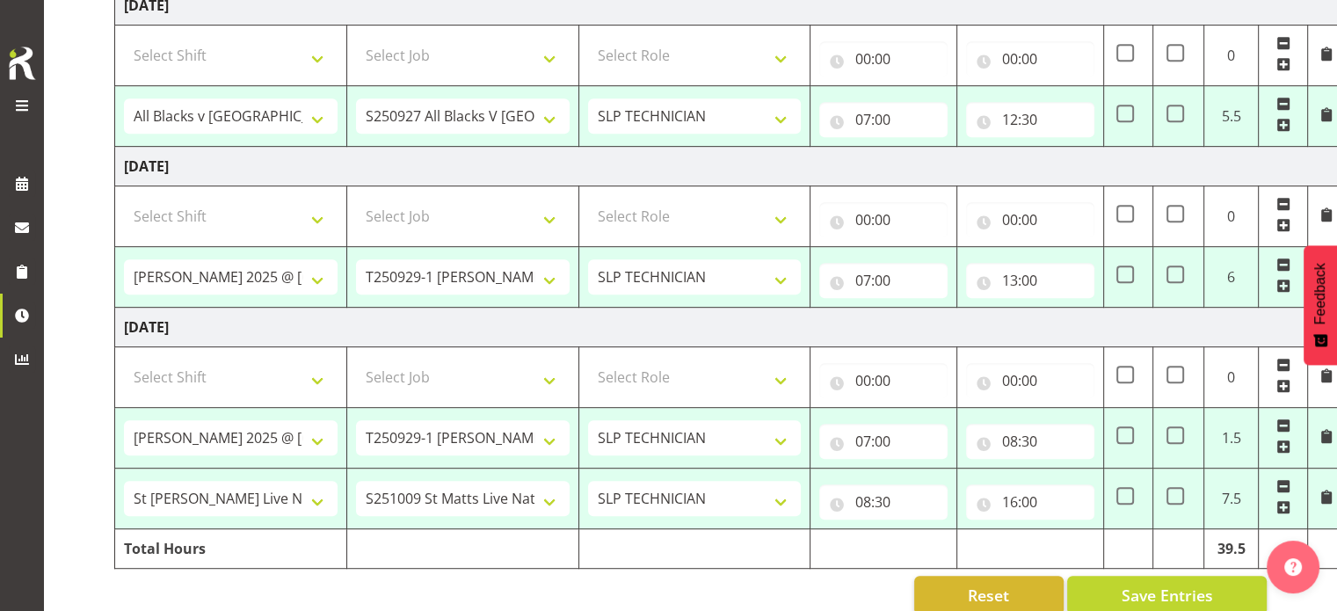
scroll to position [879, 0]
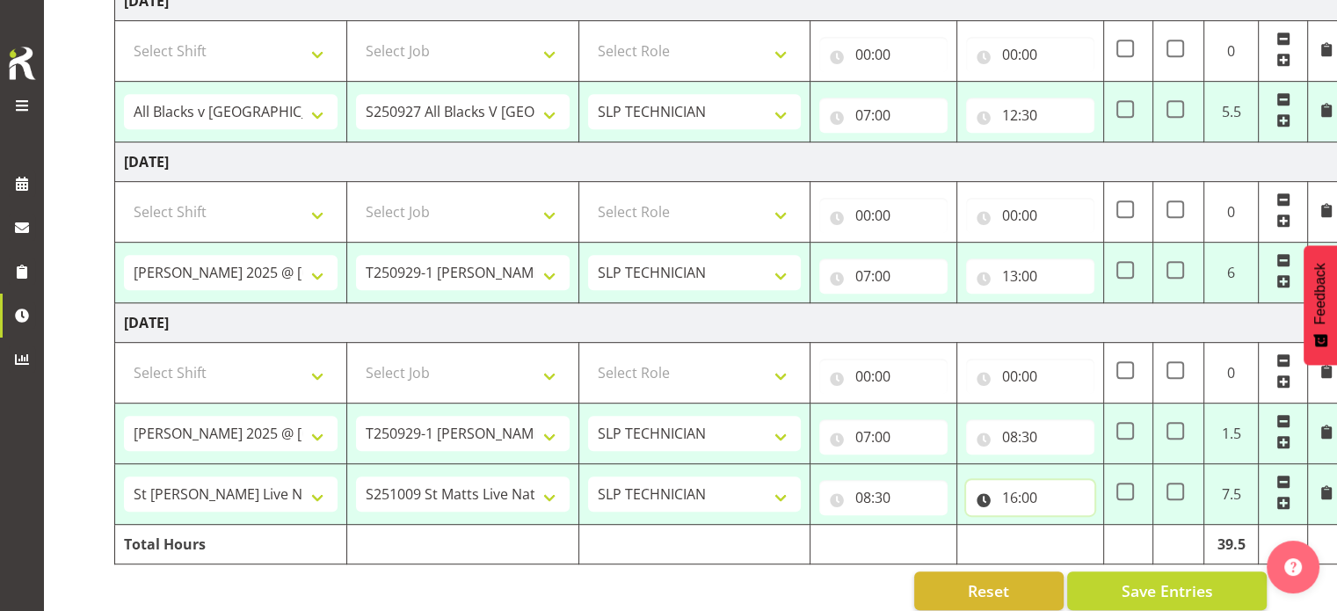
click at [1013, 491] on input "16:00" at bounding box center [1030, 497] width 128 height 35
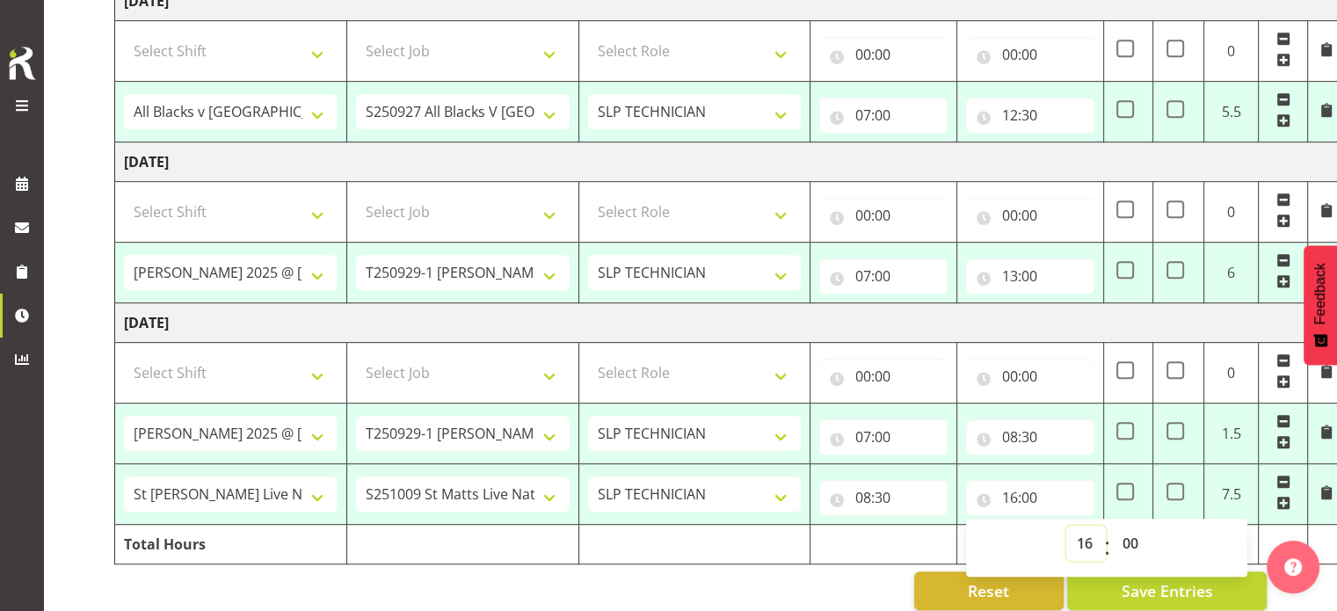
click at [1083, 536] on select "00 01 02 03 04 05 06 07 08 09 10 11 12 13 14 15 16 17 18 19 20 21 22 23" at bounding box center [1086, 543] width 40 height 35
click at [1066, 526] on select "00 01 02 03 04 05 06 07 08 09 10 11 12 13 14 15 16 17 18 19 20 21 22 23" at bounding box center [1086, 543] width 40 height 35
click at [975, 316] on td "[DATE]" at bounding box center [730, 323] width 1230 height 40
type input "17:00"
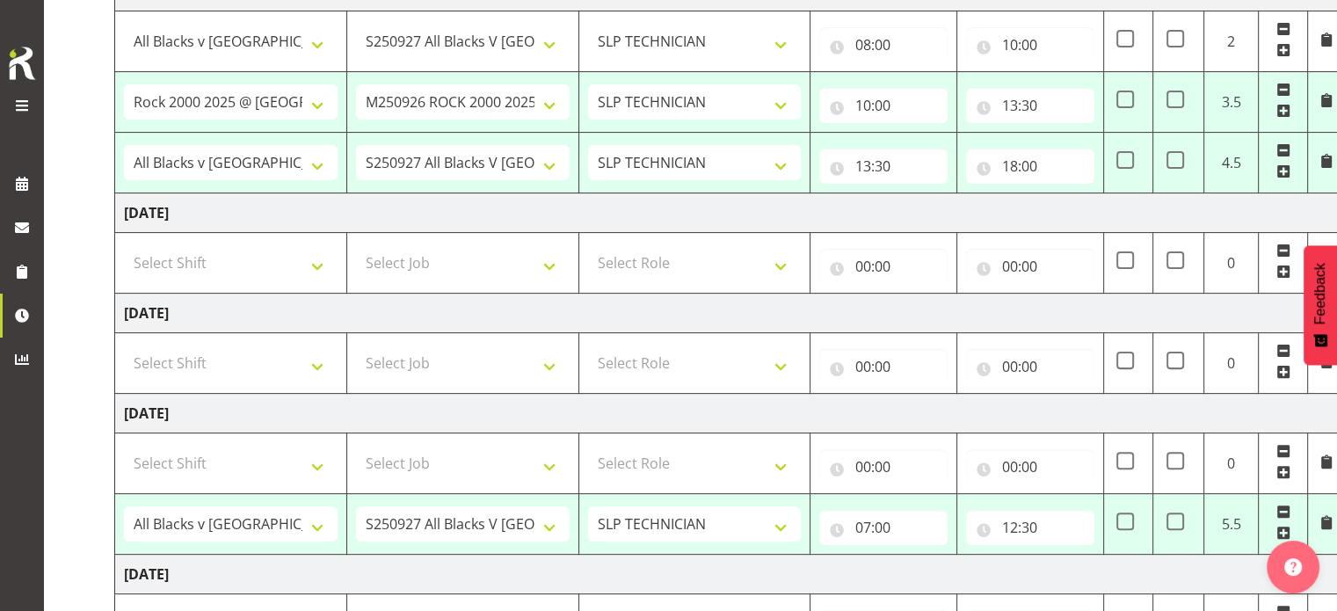
scroll to position [440, 0]
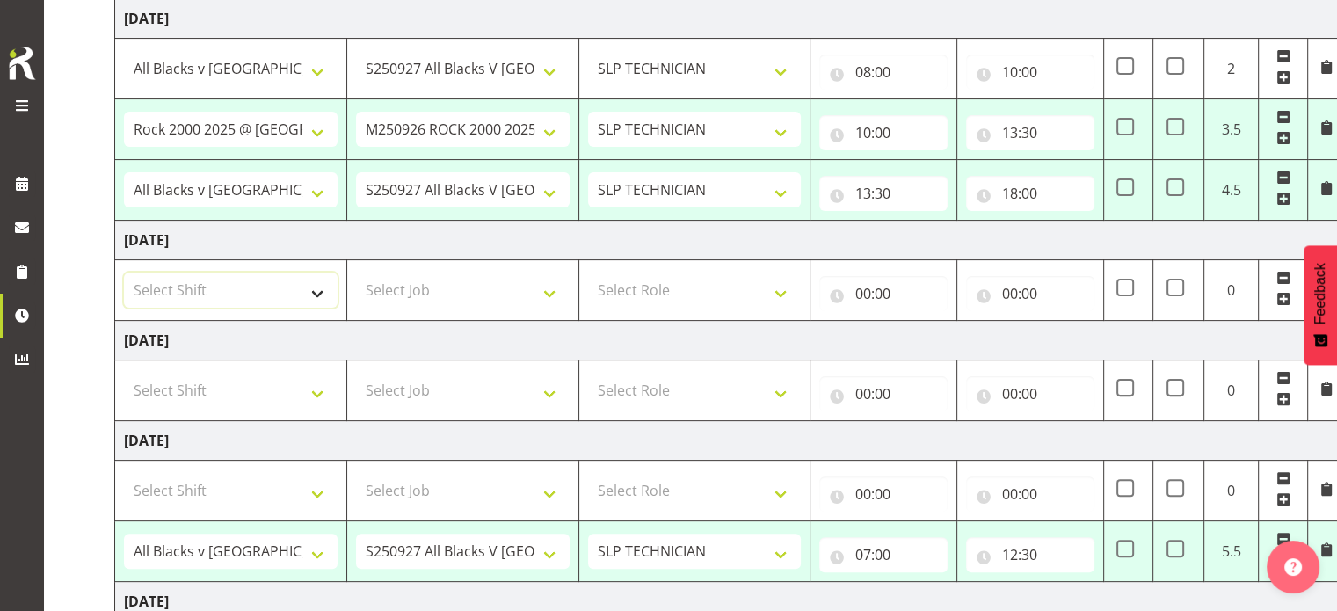
click at [278, 273] on select "Select Shift "Baradene Art Show 2025 @ [GEOGRAPHIC_DATA] on site @ TBC # Fielda…" at bounding box center [231, 290] width 214 height 35
select select "61800"
click at [124, 273] on select "Select Shift "Baradene Art Show 2025 @ [GEOGRAPHIC_DATA] on site @ TBC # Fielda…" at bounding box center [231, 290] width 214 height 35
click at [451, 290] on select "Select Job 1 Carlton Events 1 [PERSON_NAME][GEOGRAPHIC_DATA] 1 [PERSON_NAME][GE…" at bounding box center [463, 290] width 214 height 35
select select "9156"
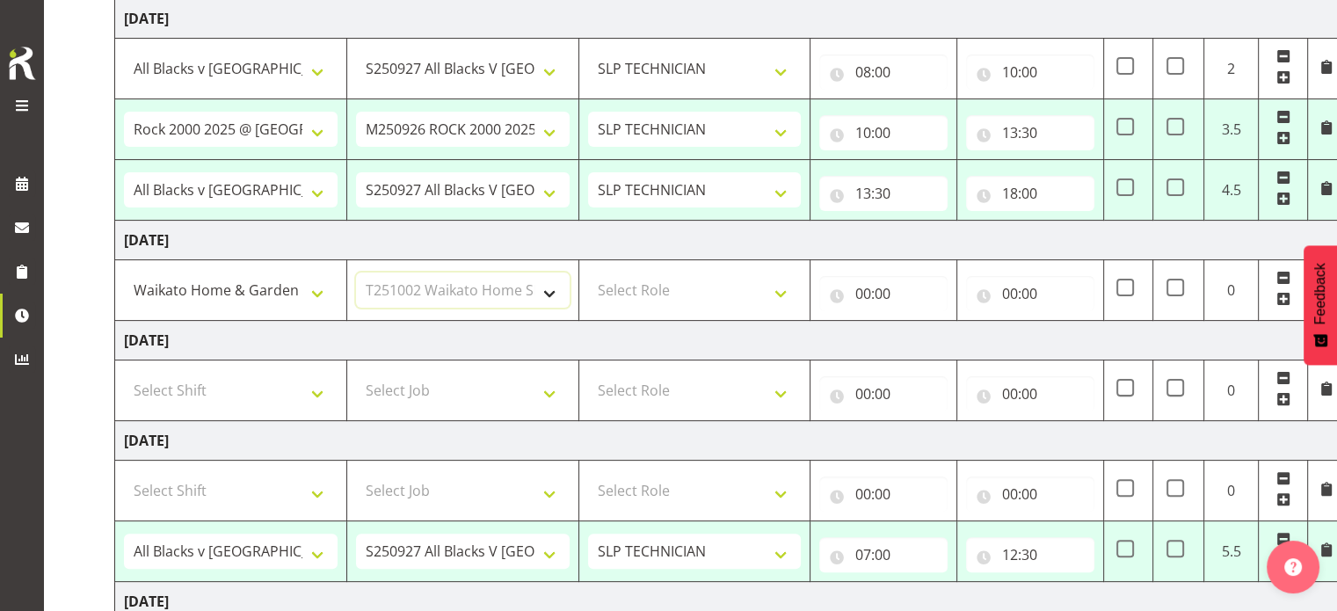
click at [356, 273] on select "Select Job 1 Carlton Events 1 [PERSON_NAME][GEOGRAPHIC_DATA] 1 [PERSON_NAME][GE…" at bounding box center [463, 290] width 214 height 35
click at [680, 289] on select "Select Role SLP TECHNICIAN" at bounding box center [695, 290] width 214 height 35
select select "123"
click at [588, 273] on select "Select Role SLP TECHNICIAN" at bounding box center [695, 290] width 214 height 35
click at [868, 292] on input "00:00" at bounding box center [883, 293] width 128 height 35
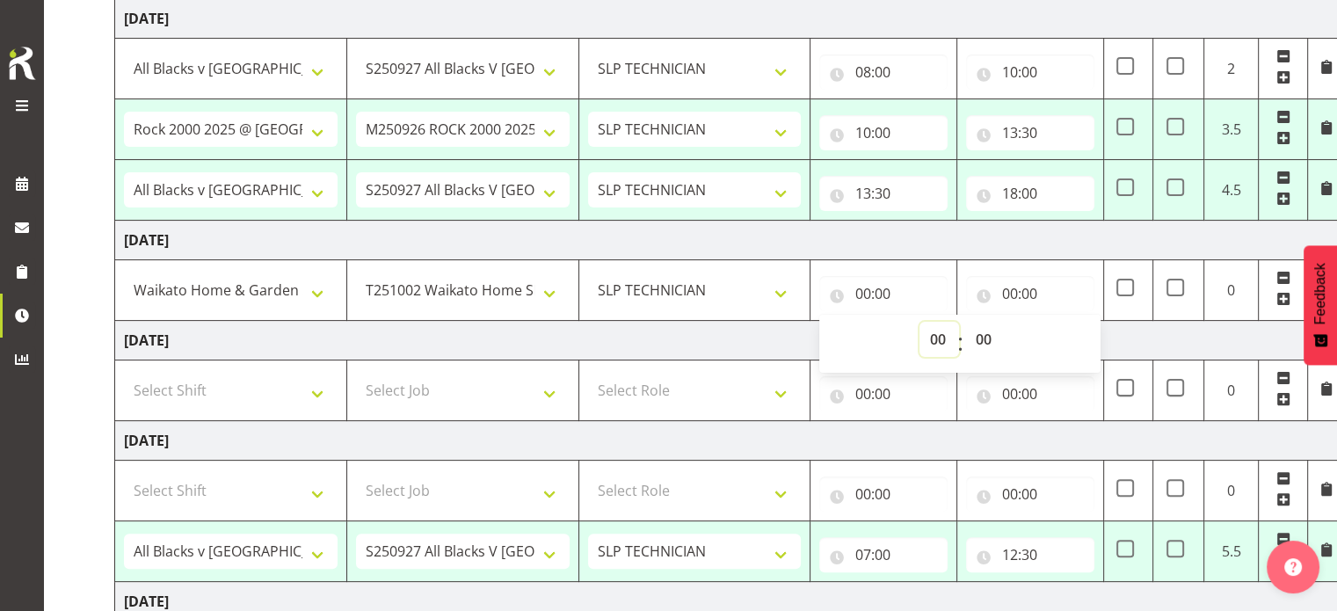
click at [942, 340] on select "00 01 02 03 04 05 06 07 08 09 10 11 12 13 14 15 16 17 18 19 20 21 22 23" at bounding box center [939, 339] width 40 height 35
select select "7"
click at [919, 322] on select "00 01 02 03 04 05 06 07 08 09 10 11 12 13 14 15 16 17 18 19 20 21 22 23" at bounding box center [939, 339] width 40 height 35
type input "07:00"
click at [1011, 292] on input "00:00" at bounding box center [1030, 293] width 128 height 35
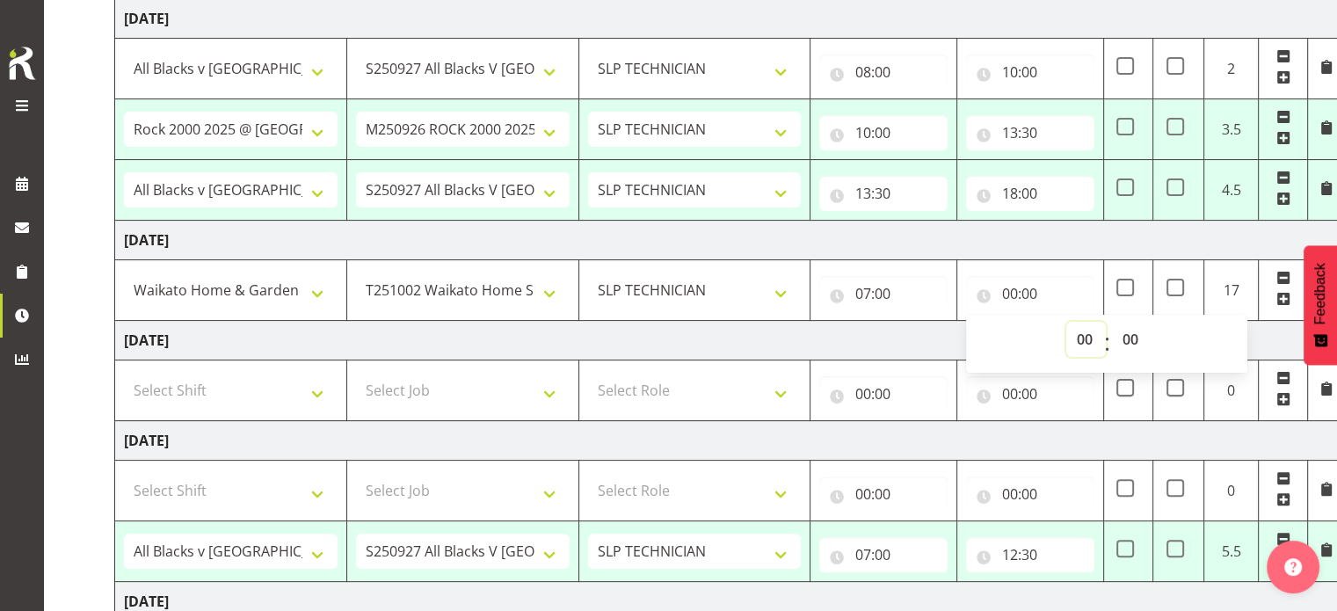
click at [1094, 344] on select "00 01 02 03 04 05 06 07 08 09 10 11 12 13 14 15 16 17 18 19 20 21 22 23" at bounding box center [1086, 339] width 40 height 35
click at [1066, 322] on select "00 01 02 03 04 05 06 07 08 09 10 11 12 13 14 15 16 17 18 19 20 21 22 23" at bounding box center [1086, 339] width 40 height 35
click at [1020, 241] on td "[DATE]" at bounding box center [730, 241] width 1230 height 40
type input "17:00"
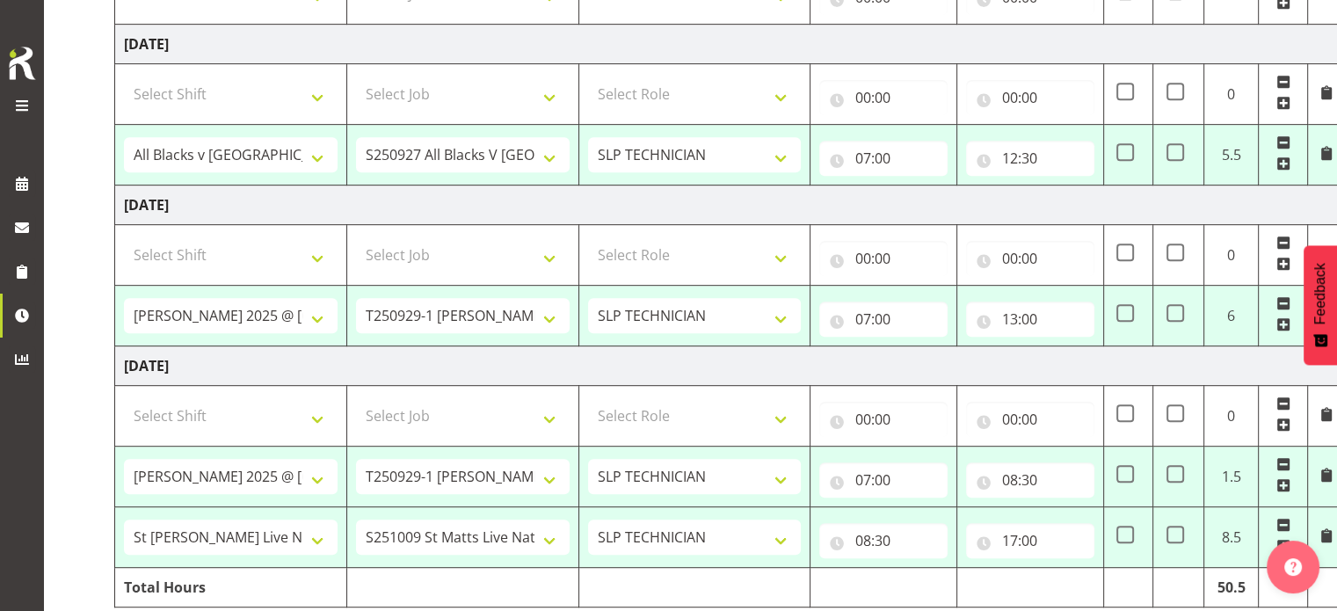
scroll to position [879, 0]
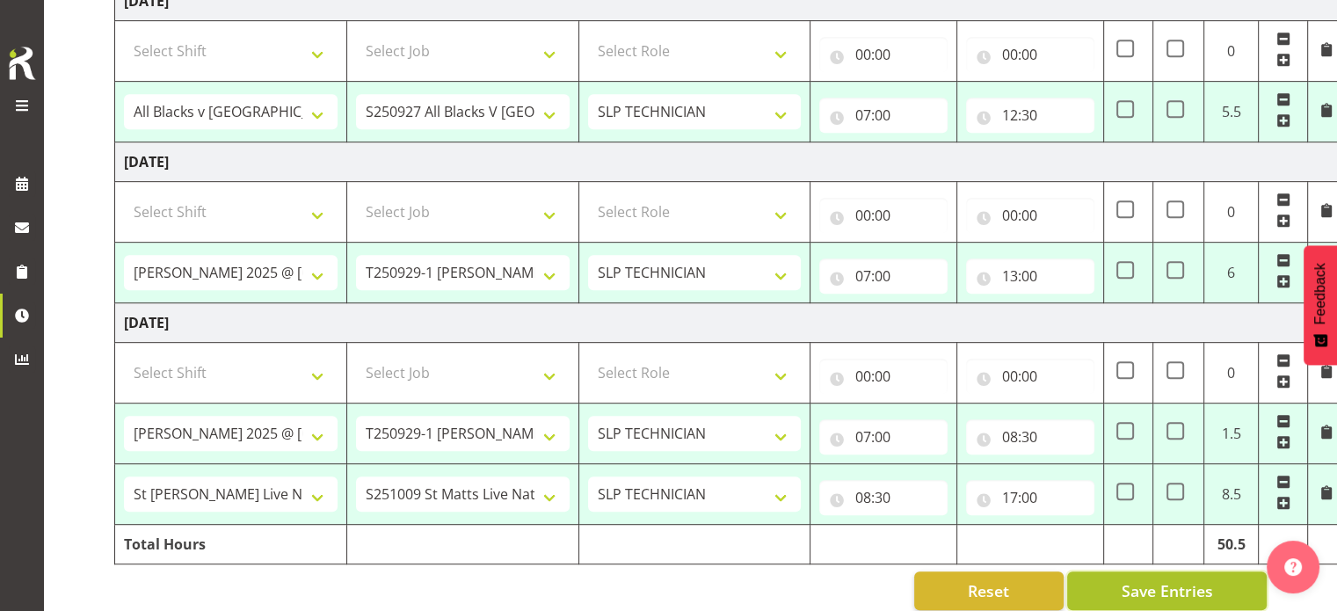
click at [1163, 590] on span "Save Entries" at bounding box center [1166, 590] width 91 height 23
select select "77821"
select select "10198"
type input "07:00"
type input "12:30"
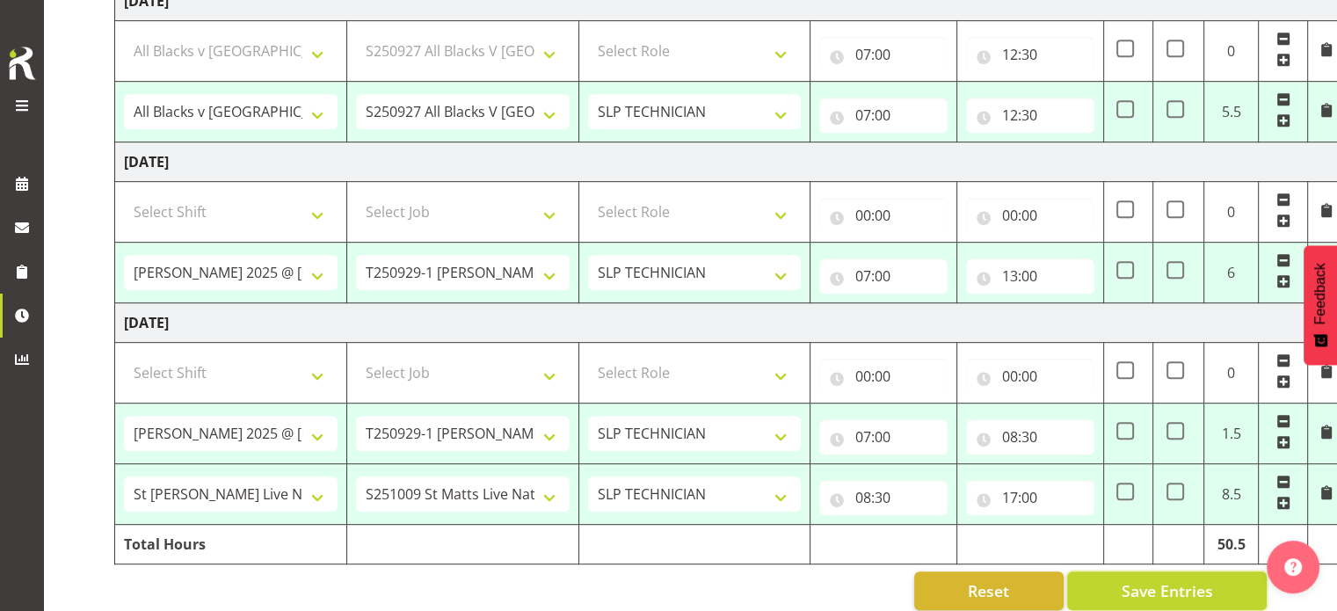
select select "77479"
select select "10164"
type input "07:00"
type input "13:00"
select select "77479"
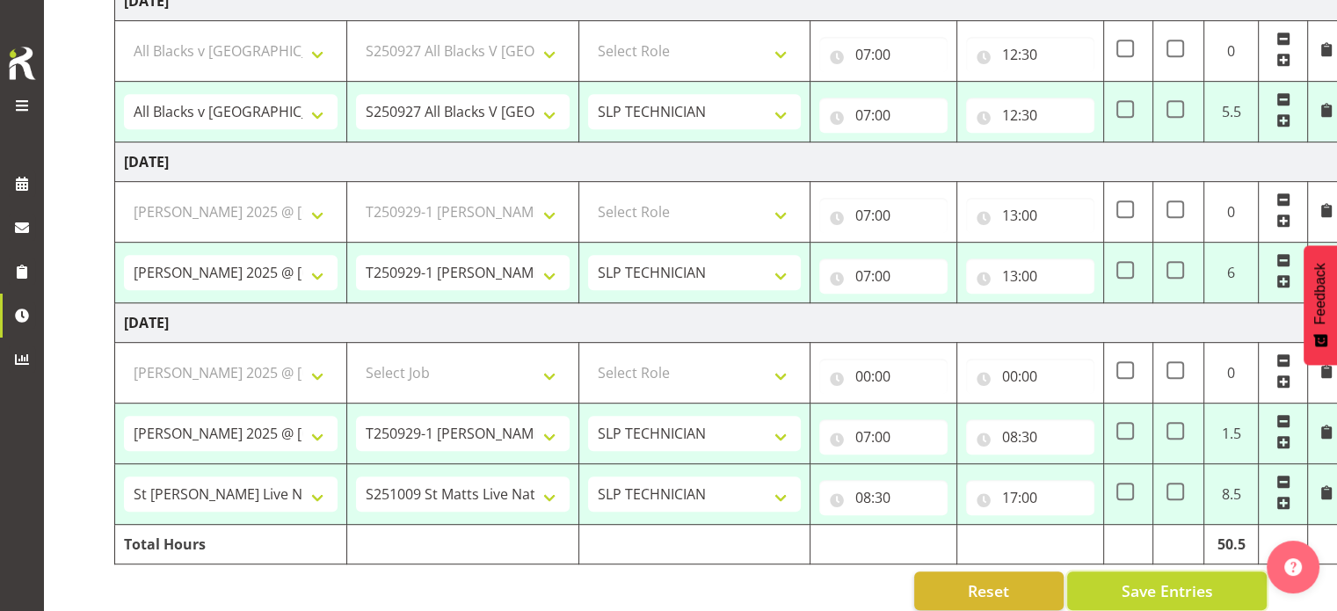
select select "10164"
type input "07:00"
type input "08:30"
select select "79537"
select select "10432"
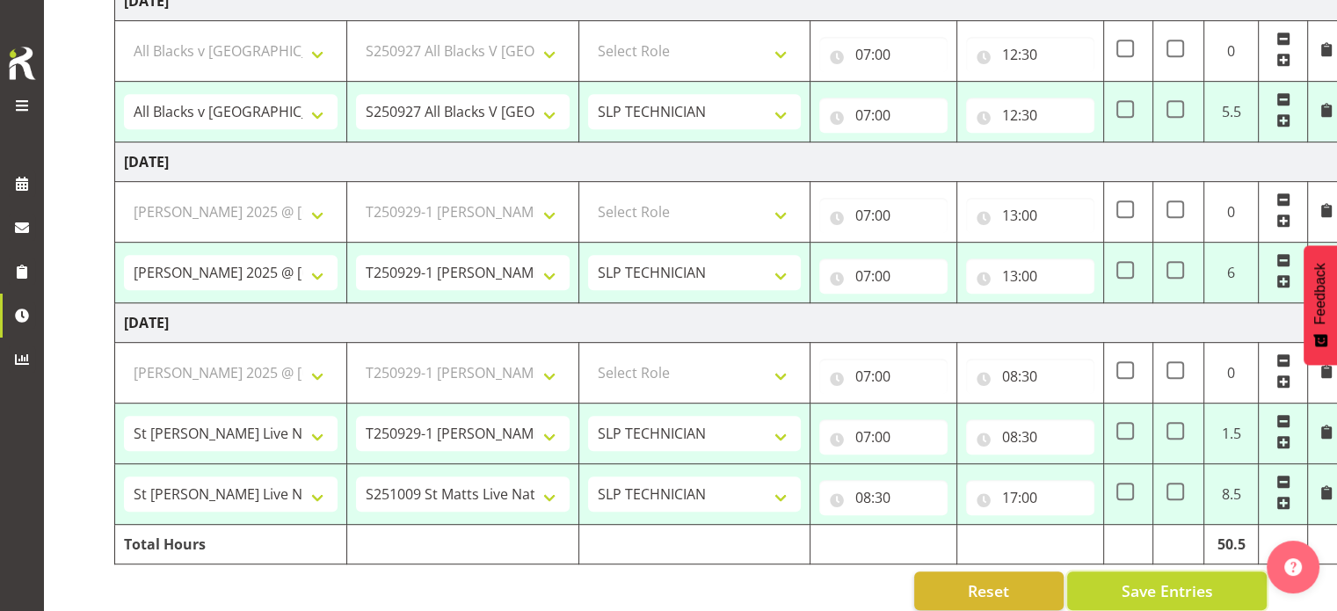
type input "08:30"
type input "16:30"
select select "66173"
select select "9156"
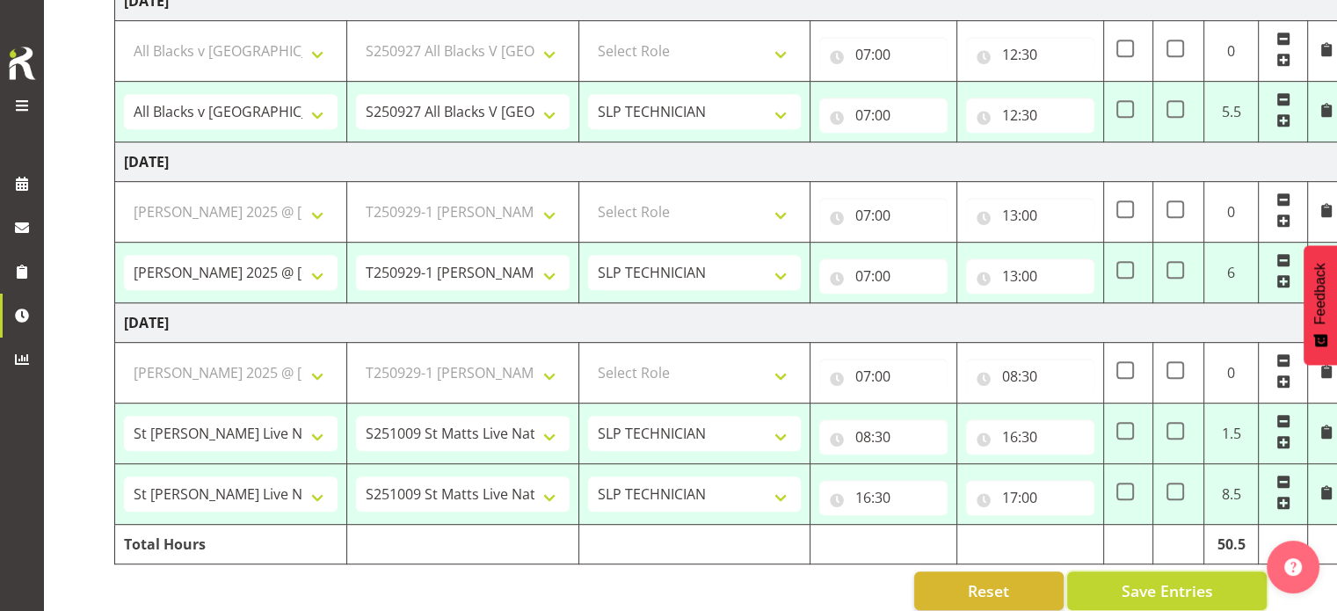
select select "77479"
select select "10164"
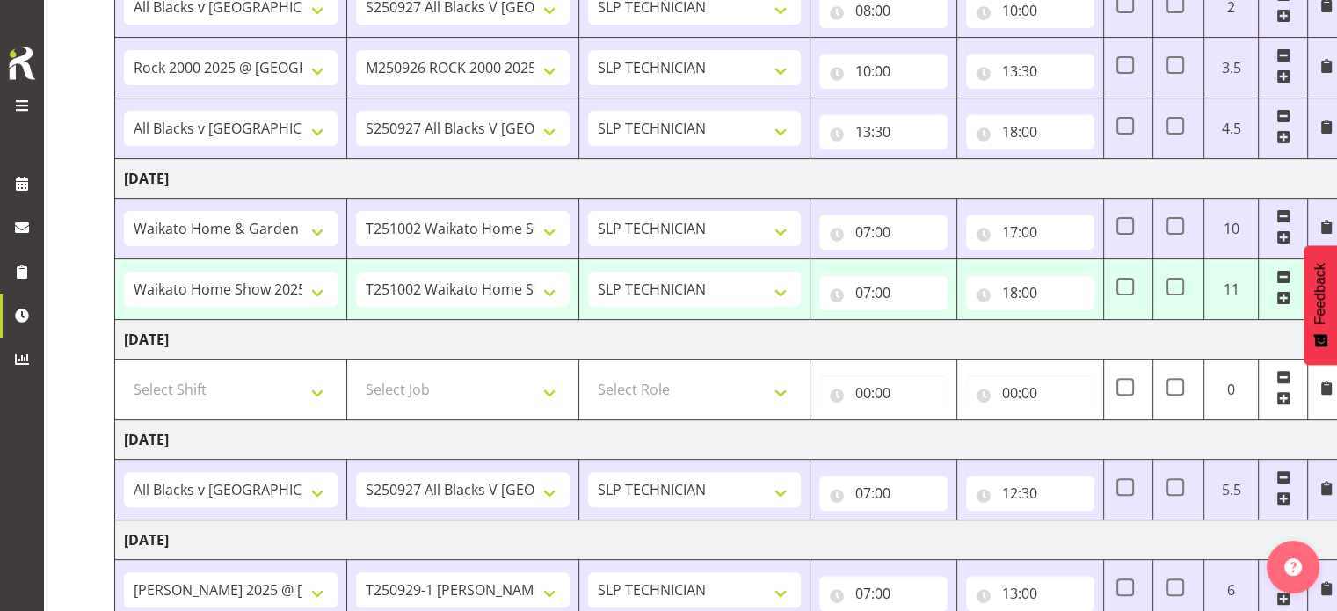
scroll to position [488, 0]
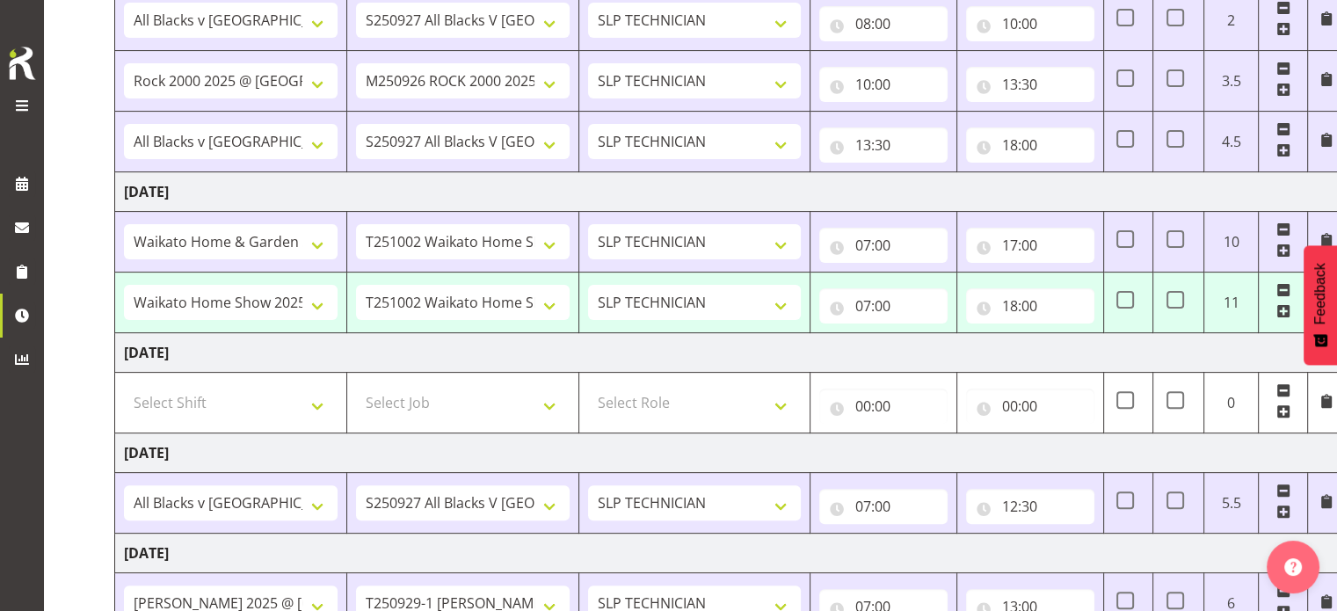
click at [1283, 288] on span at bounding box center [1283, 290] width 14 height 14
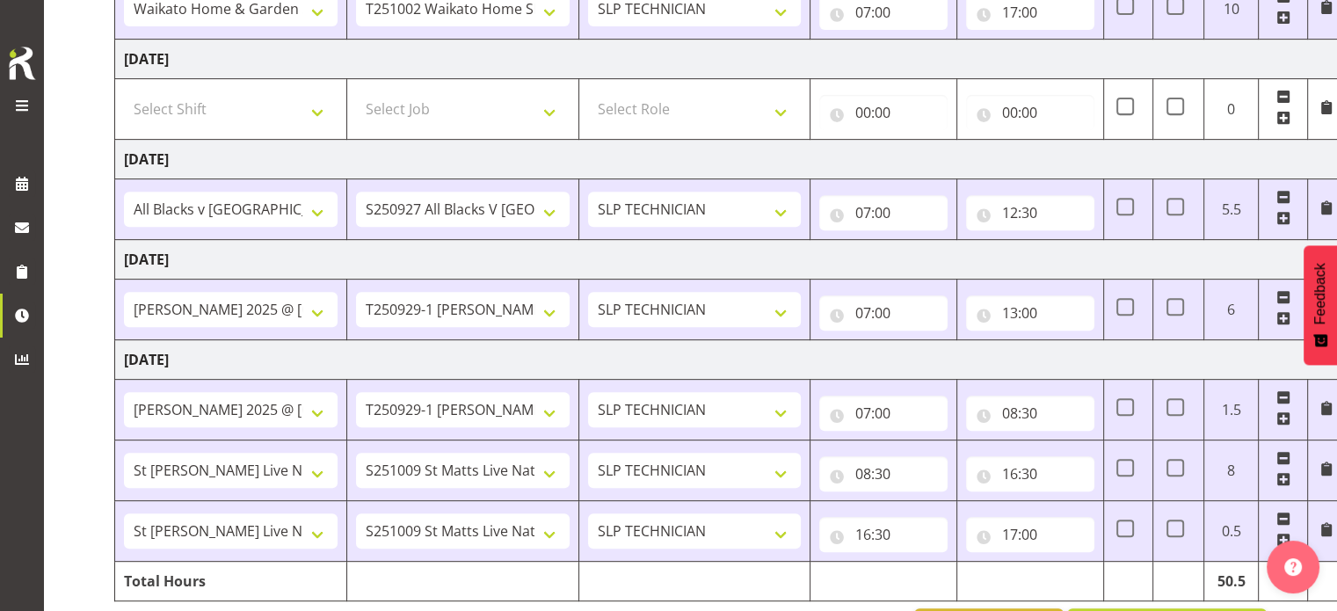
scroll to position [779, 0]
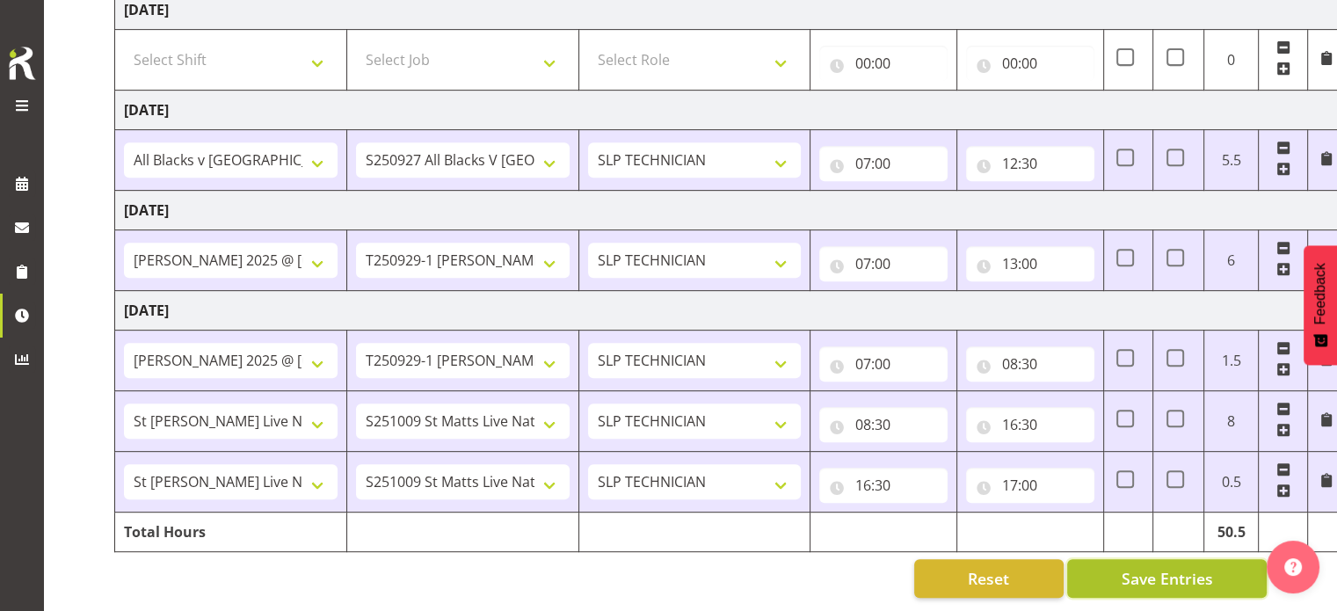
click at [1164, 567] on span "Save Entries" at bounding box center [1166, 578] width 91 height 23
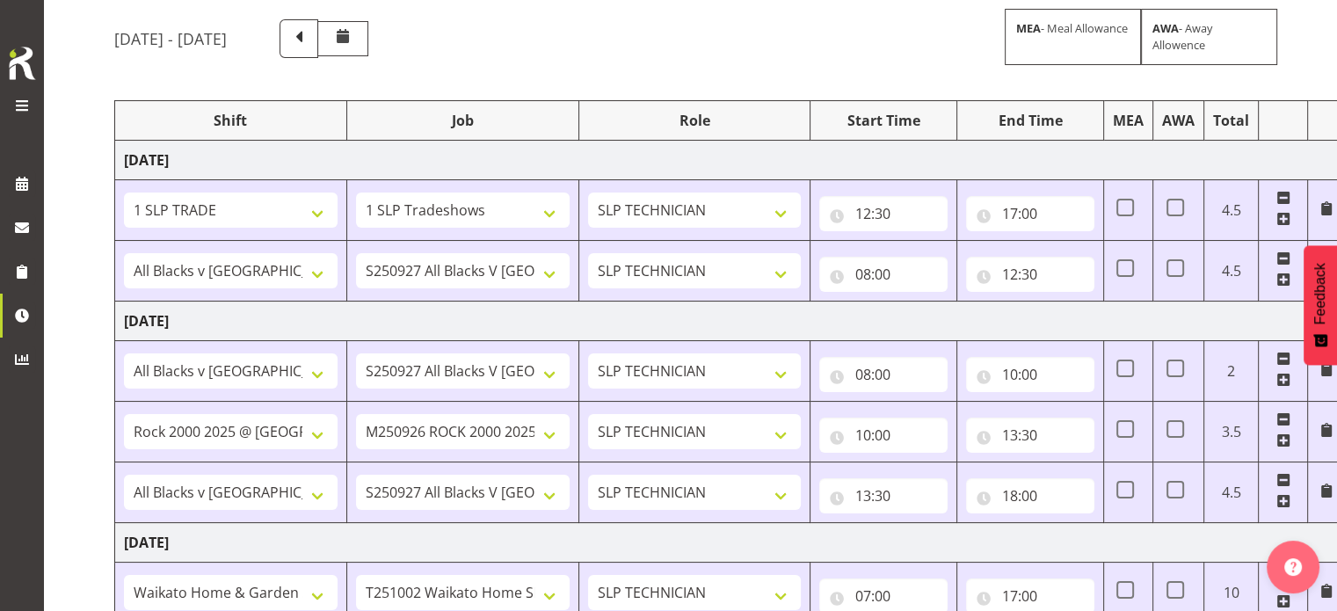
scroll to position [176, 0]
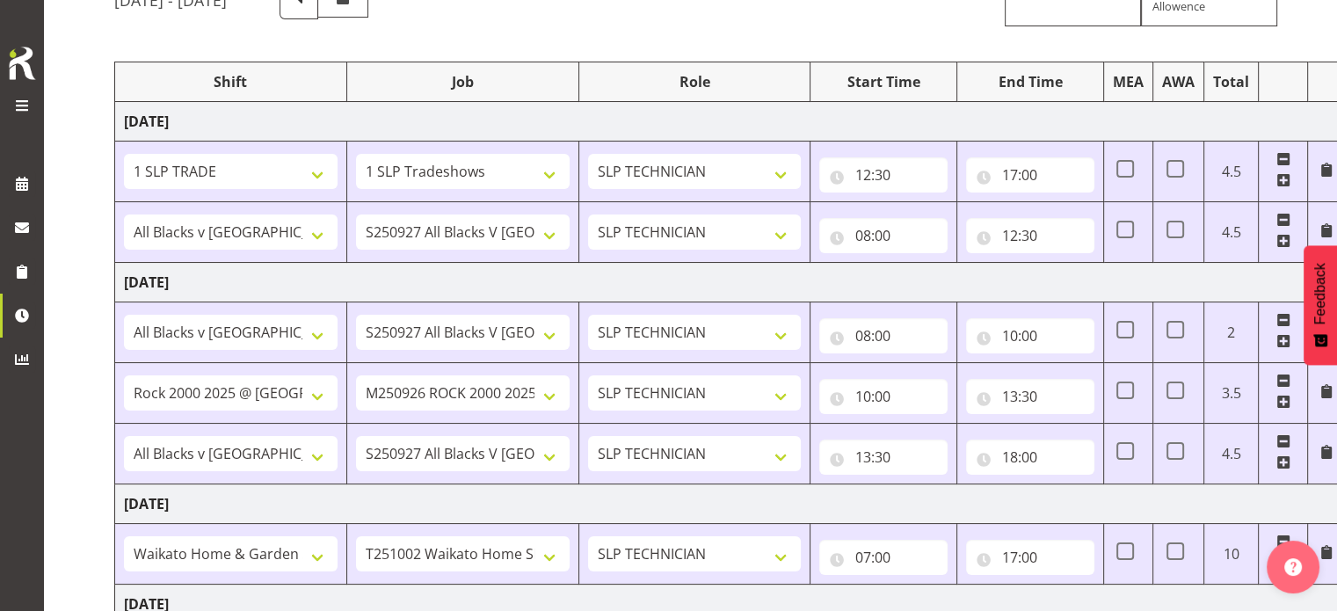
click at [21, 105] on span at bounding box center [21, 105] width 21 height 21
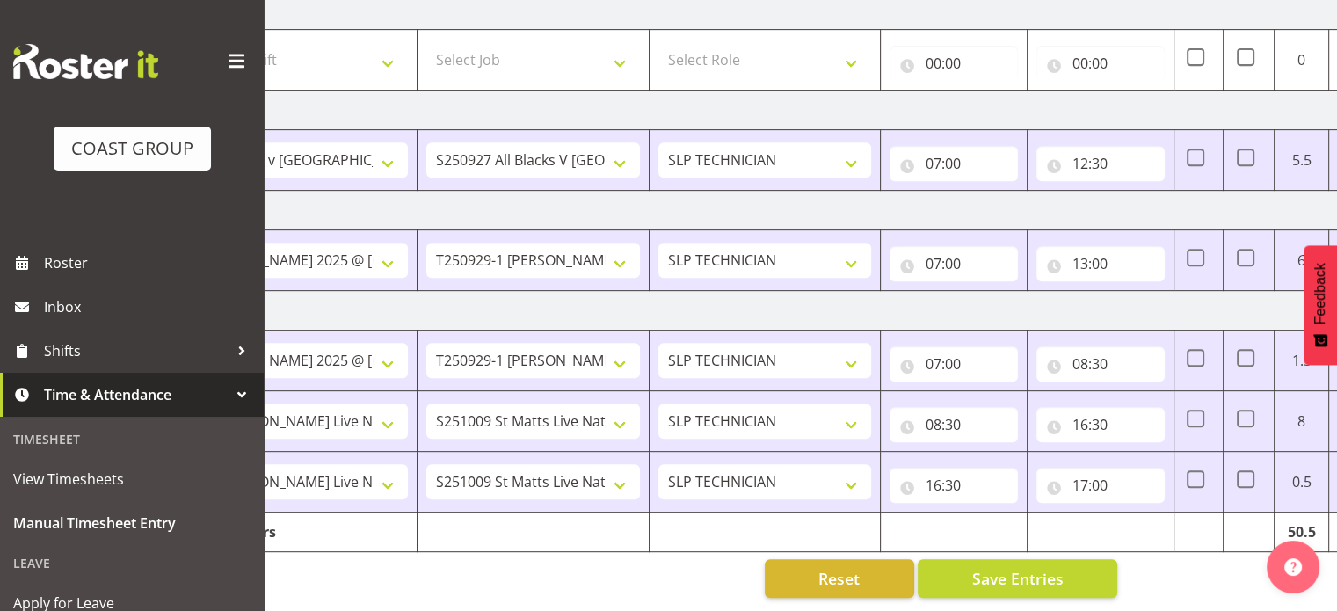
scroll to position [0, 228]
